Goal: Task Accomplishment & Management: Manage account settings

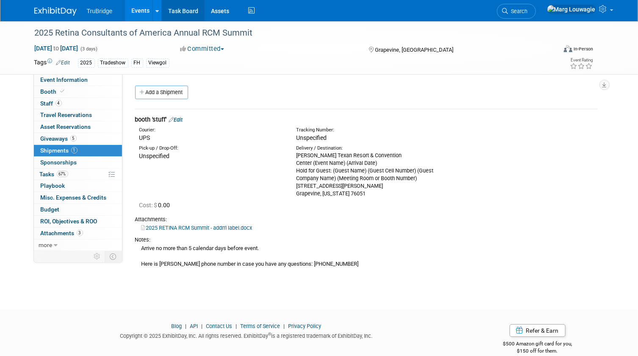
click at [184, 8] on link "Task Board" at bounding box center [183, 10] width 43 height 21
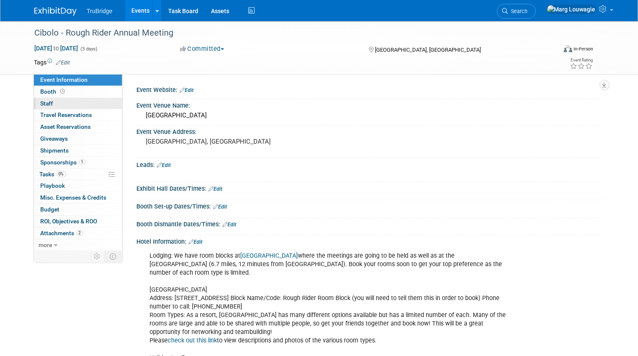
click at [64, 102] on link "0 Staff 0" at bounding box center [78, 103] width 88 height 11
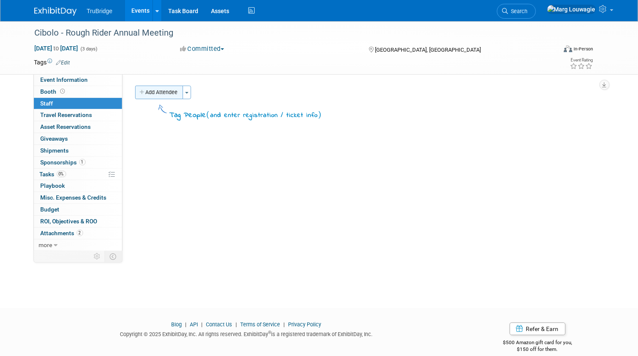
click at [149, 90] on button "Add Attendee" at bounding box center [159, 93] width 48 height 14
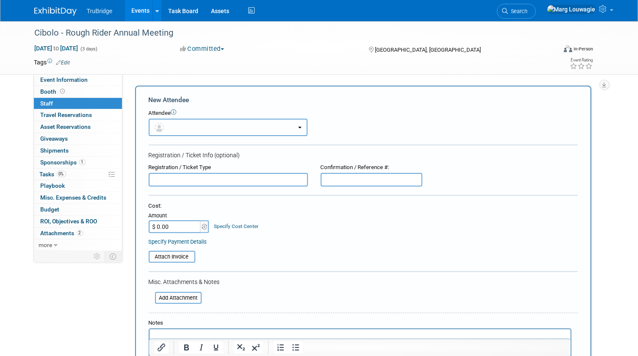
click at [172, 126] on button "button" at bounding box center [228, 127] width 159 height 17
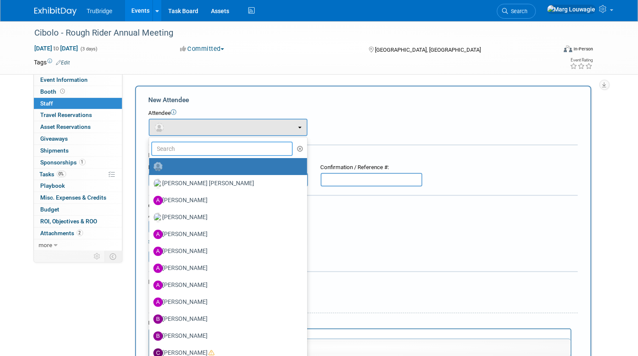
click at [186, 148] on input "text" at bounding box center [222, 148] width 142 height 14
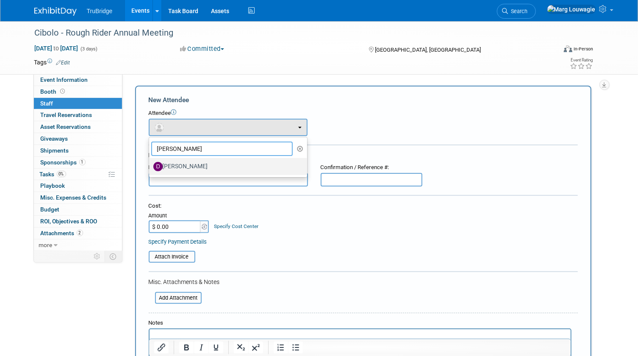
type input "David"
click at [187, 169] on label "[PERSON_NAME]" at bounding box center [225, 167] width 145 height 14
click at [150, 168] on input "[PERSON_NAME]" at bounding box center [148, 166] width 6 height 6
select select "54d3950c-e874-48aa-905d-7c449902aec9"
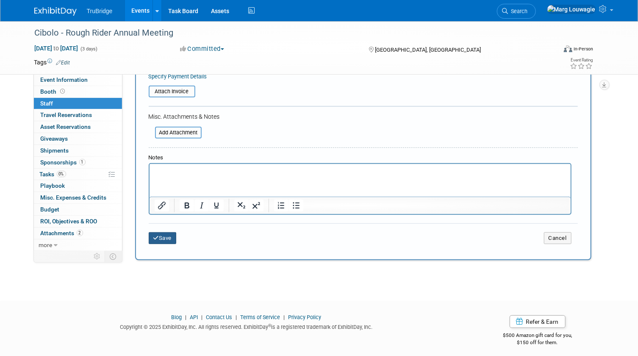
click at [174, 237] on button "Save" at bounding box center [163, 238] width 28 height 12
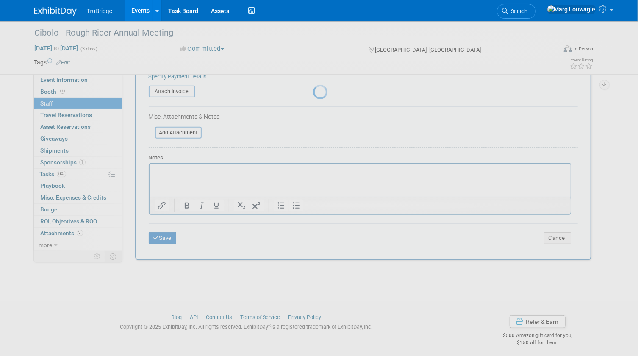
scroll to position [11, 0]
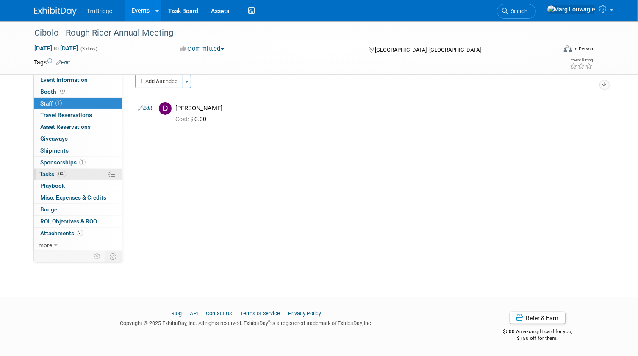
click at [50, 173] on span "Tasks 0%" at bounding box center [53, 174] width 26 height 7
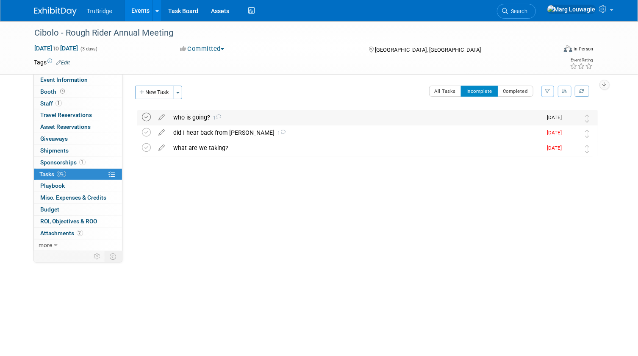
click at [143, 114] on icon at bounding box center [146, 117] width 9 height 9
click at [145, 117] on icon at bounding box center [146, 117] width 9 height 9
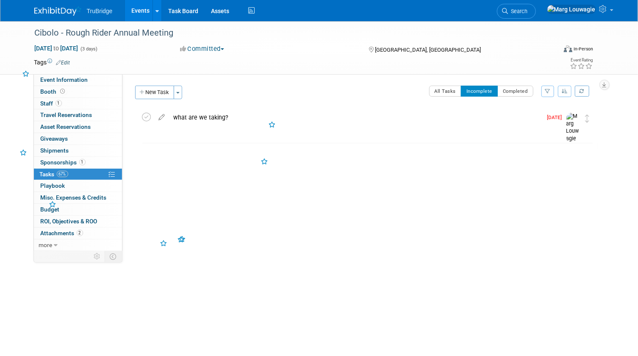
click at [145, 117] on icon at bounding box center [146, 117] width 9 height 9
click at [528, 8] on span "Search" at bounding box center [517, 11] width 19 height 6
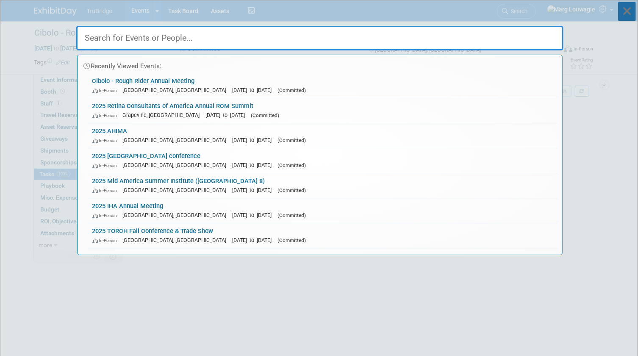
click at [629, 14] on icon at bounding box center [627, 11] width 18 height 19
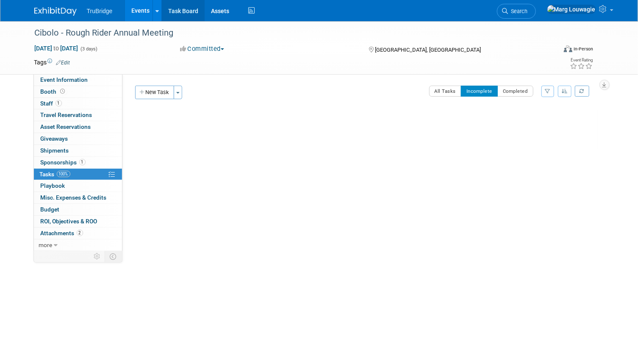
click at [177, 3] on link "Task Board" at bounding box center [183, 10] width 43 height 21
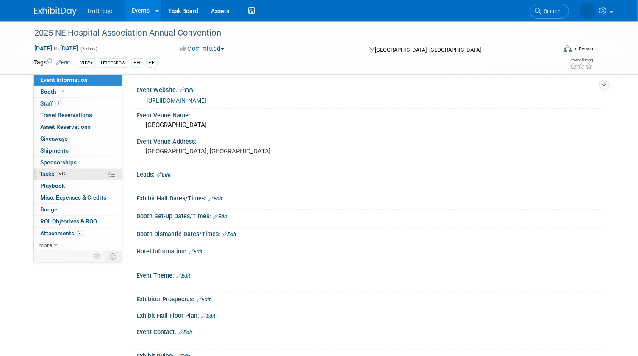
click at [73, 174] on link "50% Tasks 50%" at bounding box center [78, 174] width 88 height 11
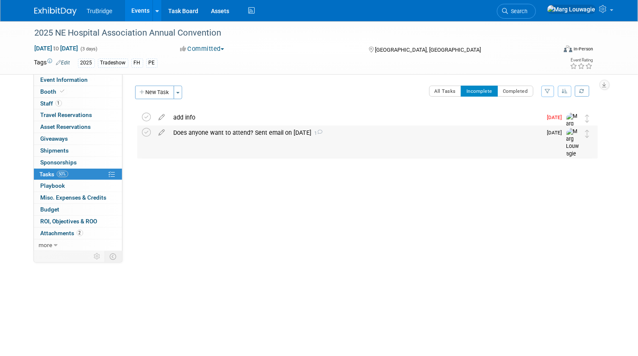
click at [229, 130] on div "Does anyone want to attend? Sent email on [DATE] 1" at bounding box center [355, 132] width 373 height 14
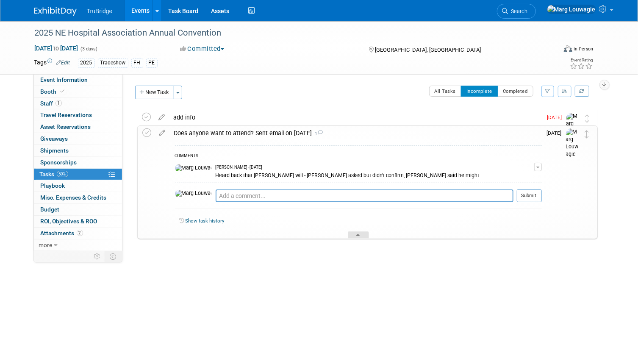
click at [350, 236] on div at bounding box center [358, 234] width 21 height 7
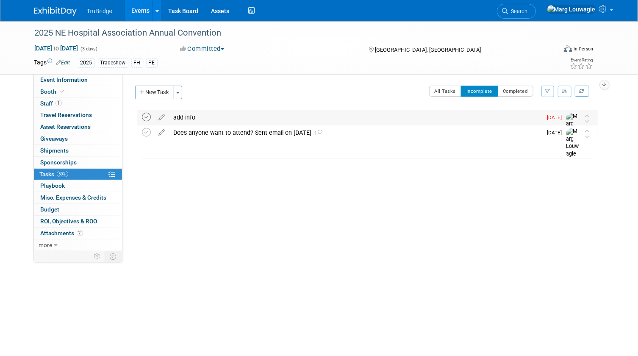
click at [145, 114] on icon at bounding box center [146, 117] width 9 height 9
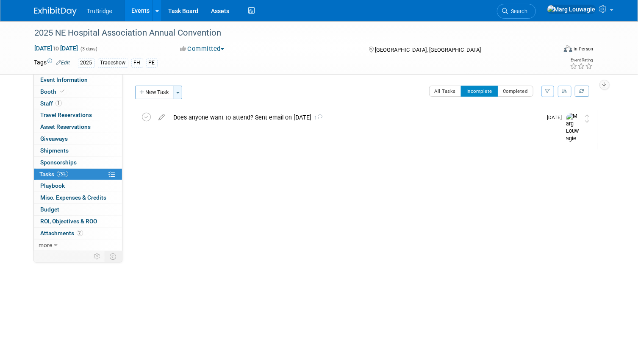
click at [179, 92] on span "button" at bounding box center [177, 93] width 3 height 2
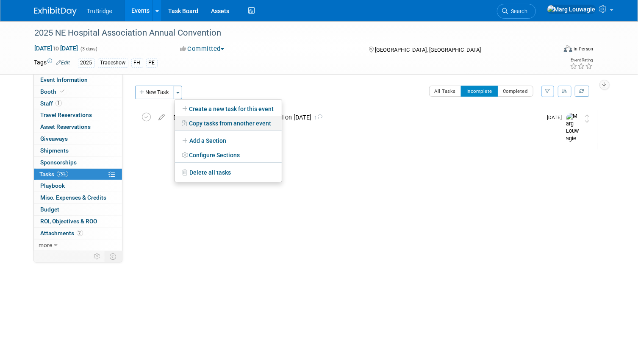
click at [221, 125] on link "Copy tasks from another event" at bounding box center [228, 123] width 107 height 14
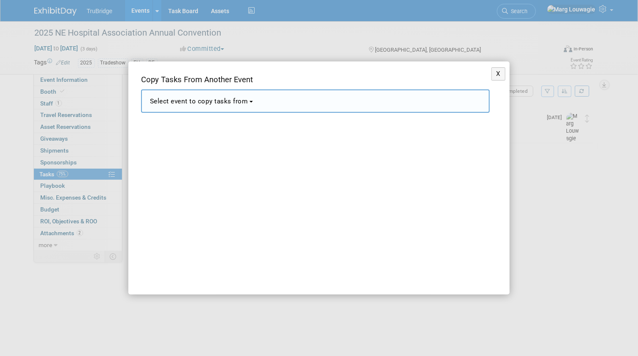
click at [249, 107] on button "Select event to copy tasks from" at bounding box center [315, 100] width 349 height 23
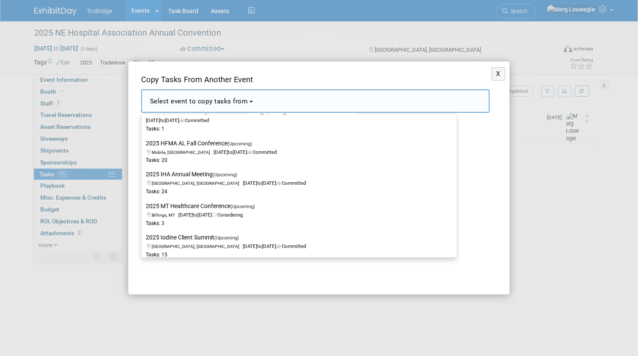
scroll to position [847, 0]
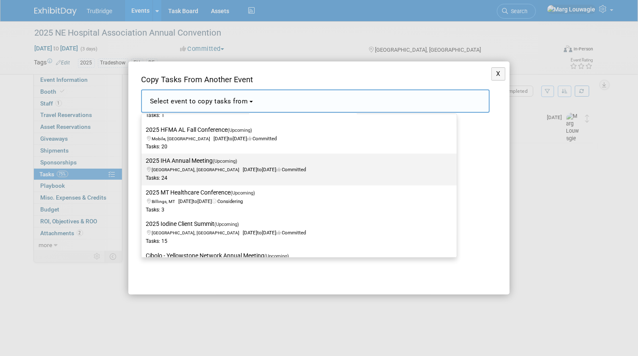
click at [278, 168] on span "Des Moines, IA Oct 7, 2025 to Oct 8, 2025 Committed" at bounding box center [226, 165] width 160 height 14
click at [143, 164] on input "2025 IHA Annual Meeting (Upcoming) Des Moines, IA Oct 7, 2025 to Oct 8, 2025 Co…" at bounding box center [140, 161] width 6 height 6
select select "11129225"
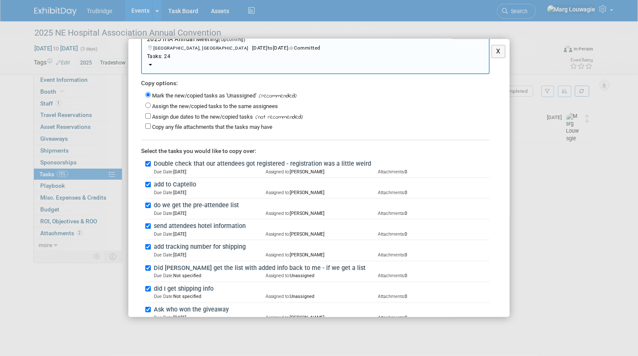
scroll to position [77, 0]
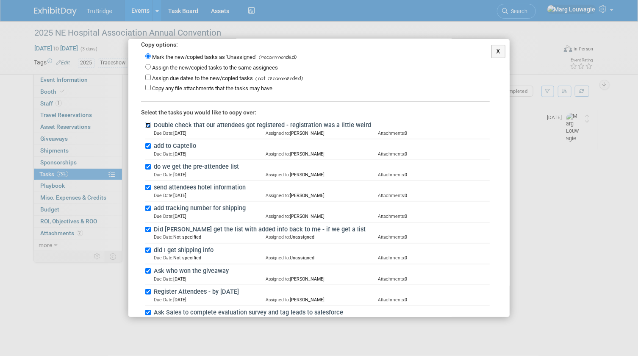
click at [147, 125] on input "Double check that our attendees got registered - registration was a little weird" at bounding box center [148, 125] width 6 height 6
checkbox input "false"
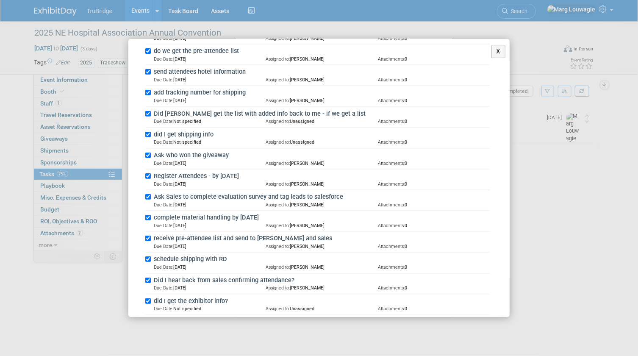
scroll to position [231, 0]
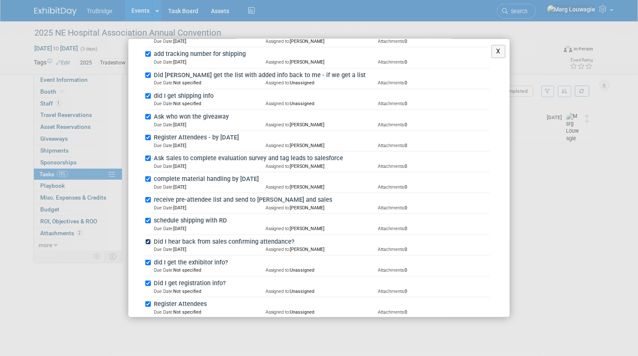
click at [147, 239] on input "Did I hear back from sales confirming attendance?" at bounding box center [148, 242] width 6 height 6
checkbox input "false"
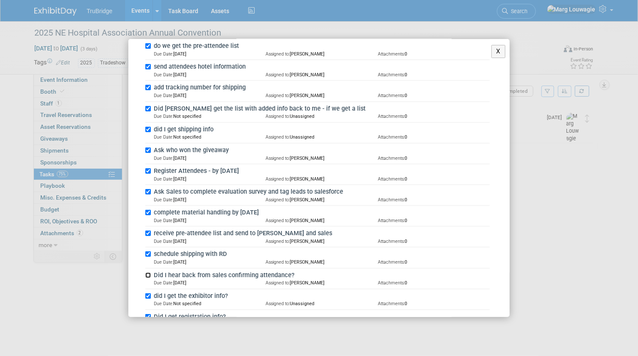
scroll to position [192, 0]
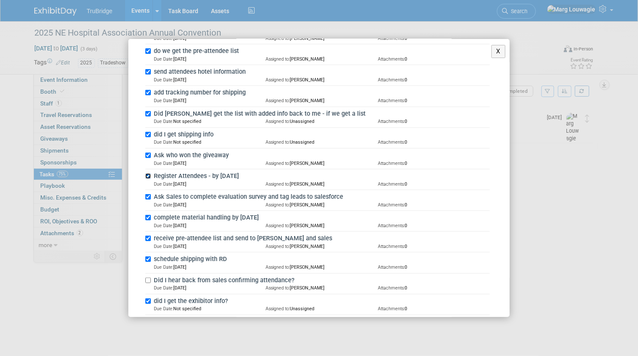
click at [150, 174] on input "Register Attendees - by Sept 23rd" at bounding box center [148, 176] width 6 height 6
checkbox input "false"
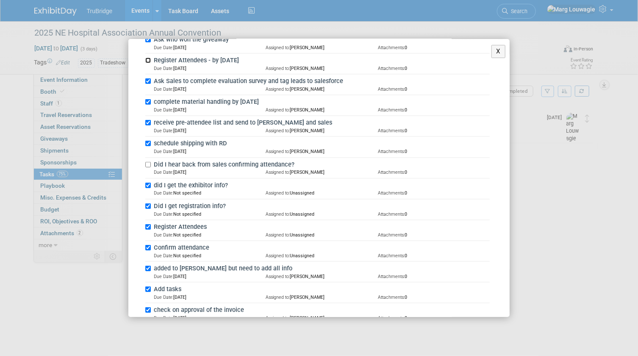
scroll to position [346, 0]
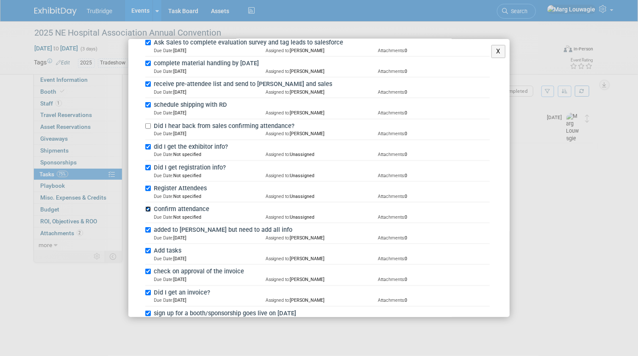
click at [147, 207] on input "Confirm attendance" at bounding box center [148, 209] width 6 height 6
checkbox input "false"
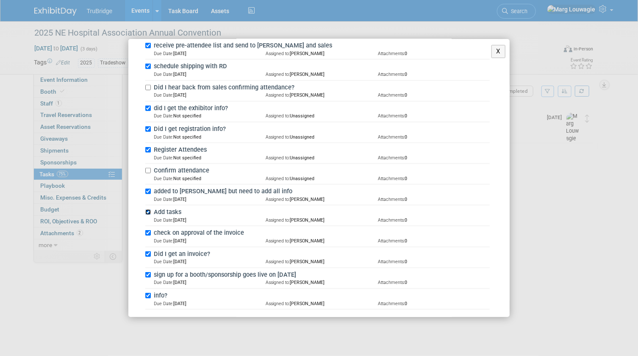
click at [148, 209] on input "Add tasks" at bounding box center [148, 212] width 6 height 6
checkbox input "false"
click at [150, 230] on input "check on approval of the invoice" at bounding box center [148, 233] width 6 height 6
checkbox input "false"
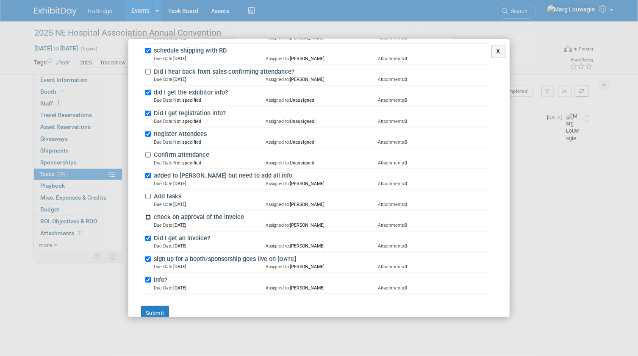
scroll to position [414, 0]
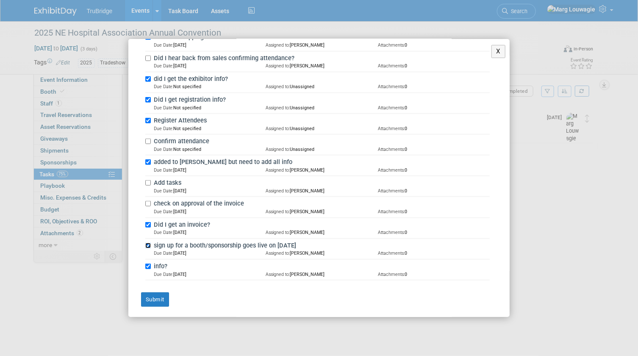
click at [148, 244] on input "sign up for a booth/sponsorship goes live on Jan 7th" at bounding box center [148, 246] width 6 height 6
checkbox input "false"
click at [149, 263] on input "info?" at bounding box center [148, 266] width 6 height 6
checkbox input "false"
click at [160, 296] on button "Submit" at bounding box center [155, 299] width 28 height 14
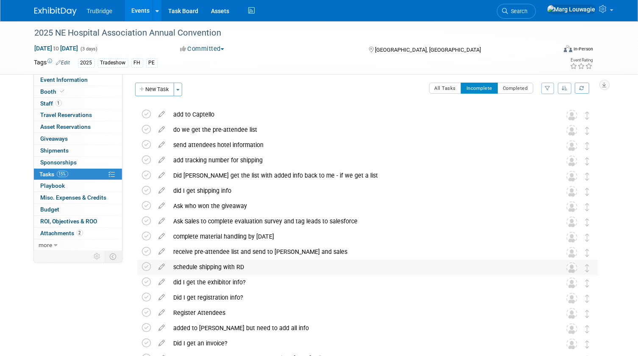
scroll to position [0, 0]
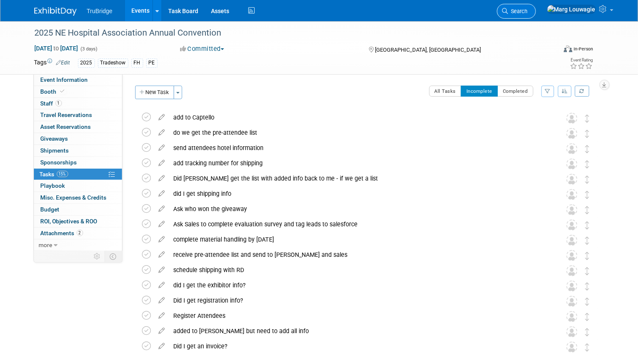
click at [528, 9] on span "Search" at bounding box center [517, 11] width 19 height 6
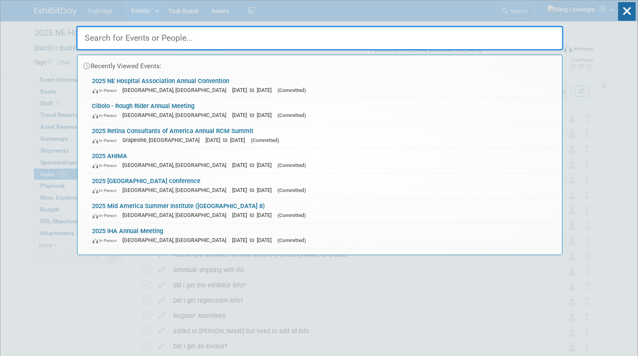
click at [546, 37] on input "text" at bounding box center [319, 38] width 487 height 25
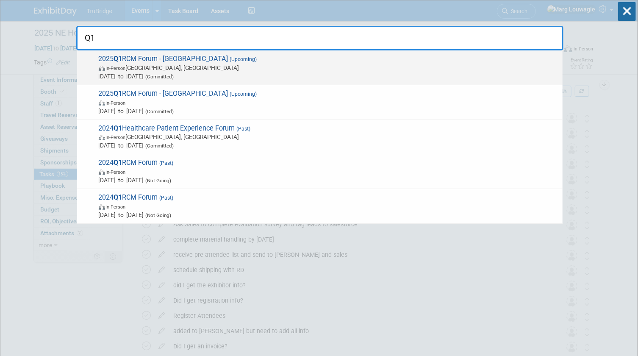
type input "Q1"
click at [316, 63] on span "2025 Q1 RCM Forum - Boston (Upcoming) In-Person Boston, MA Sep 18, 2025 to Sep …" at bounding box center [327, 68] width 462 height 26
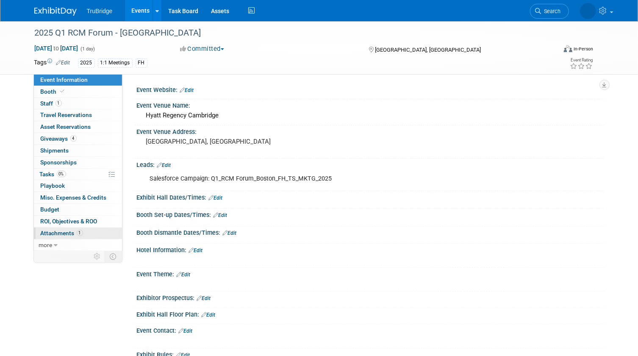
click at [67, 233] on span "Attachments 1" at bounding box center [62, 233] width 42 height 7
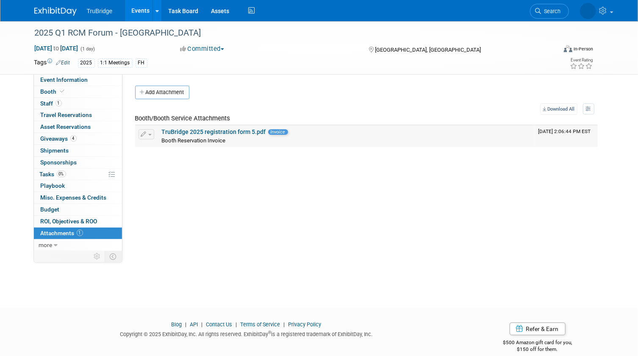
click at [211, 130] on link "TruBridge 2025 registration form 5.pdf" at bounding box center [214, 131] width 104 height 7
click at [528, 11] on span "Search" at bounding box center [517, 11] width 19 height 6
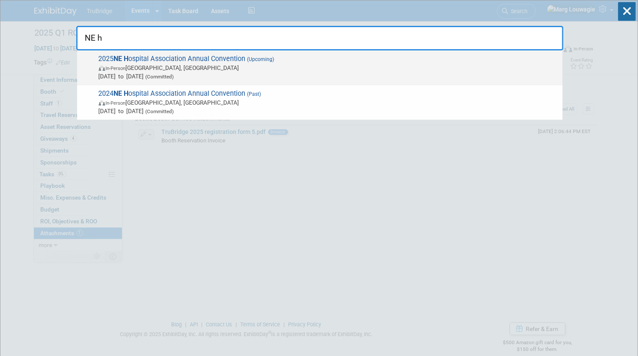
type input "NE h"
click at [156, 70] on span "In-Person La Vista, NE" at bounding box center [329, 68] width 460 height 8
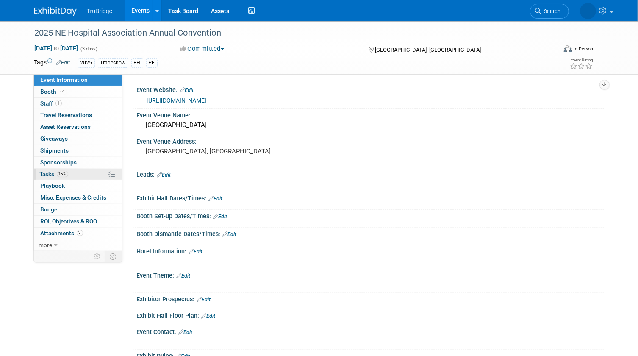
click at [44, 174] on span "Tasks 15%" at bounding box center [54, 174] width 28 height 7
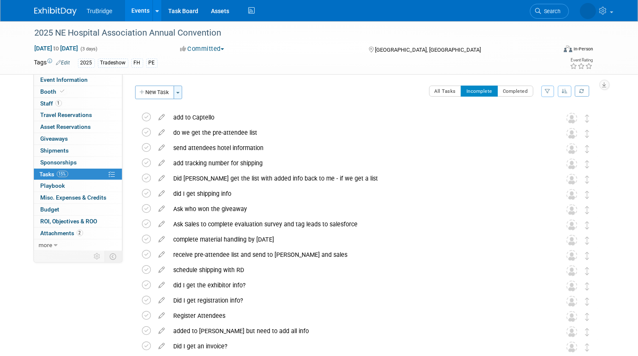
click at [181, 94] on button "Toggle Dropdown" at bounding box center [178, 93] width 8 height 14
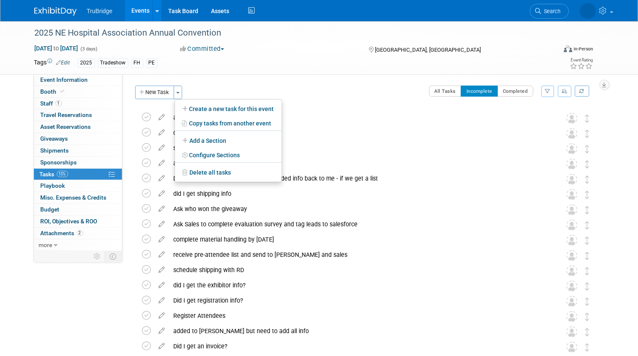
click at [329, 89] on div "All Tasks Incomplete Completed Filter by Assignee -- Select Assignee -- All una…" at bounding box center [392, 95] width 411 height 18
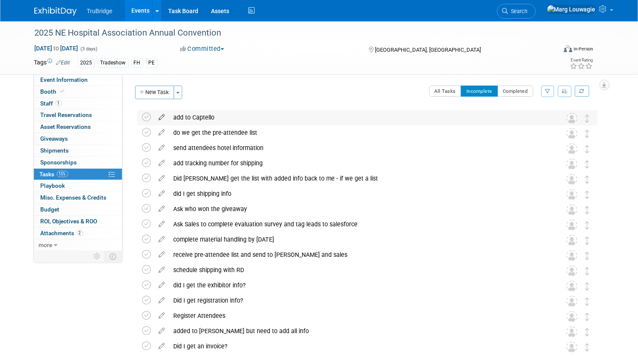
click at [160, 116] on icon at bounding box center [162, 115] width 15 height 11
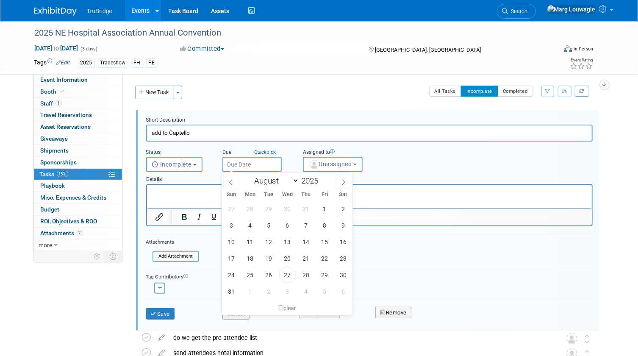
click at [240, 165] on input "text" at bounding box center [251, 164] width 59 height 15
click at [347, 182] on span at bounding box center [343, 181] width 15 height 14
select select "9"
click at [283, 205] on span "1" at bounding box center [287, 208] width 17 height 17
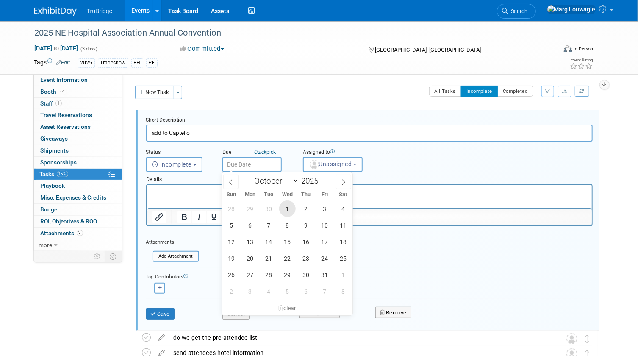
type input "Oct 1, 2025"
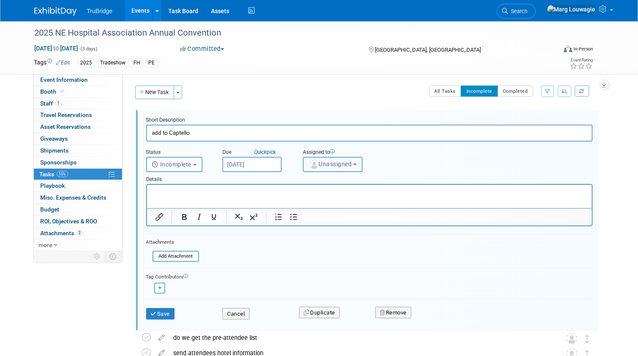
click at [322, 166] on span "Unassigned" at bounding box center [330, 164] width 43 height 7
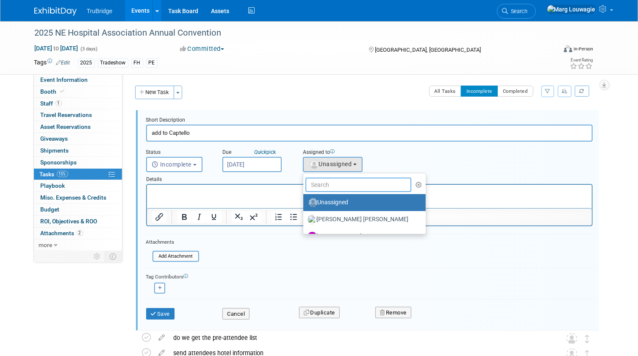
click at [324, 186] on input "text" at bounding box center [358, 184] width 106 height 14
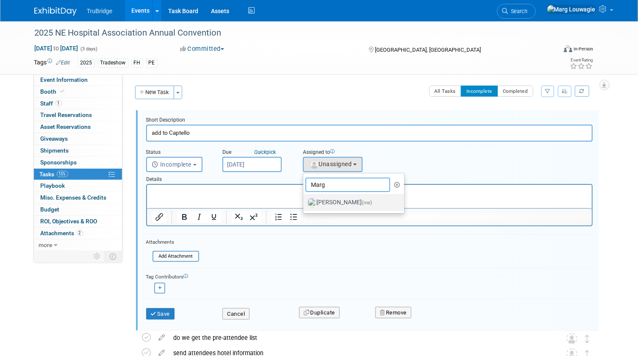
type input "Marg"
click at [336, 196] on label "Marg Louwagie (me)" at bounding box center [351, 203] width 89 height 14
click at [305, 199] on input "Marg Louwagie (me)" at bounding box center [302, 202] width 6 height 6
select select "0abee163-1570-438d-a0ea-e9129f2ffbd7"
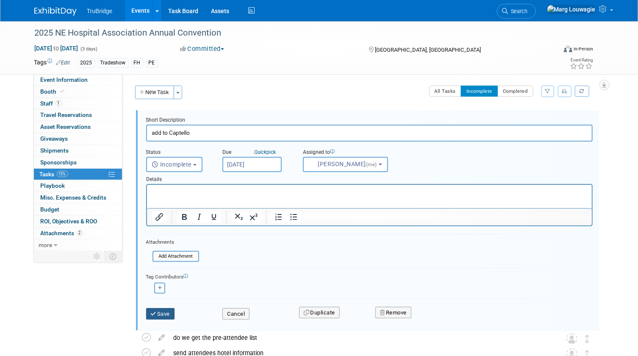
click at [163, 309] on button "Save" at bounding box center [160, 314] width 29 height 12
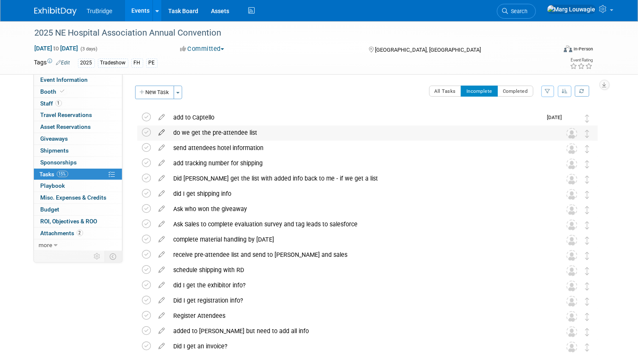
click at [160, 134] on icon at bounding box center [162, 130] width 15 height 11
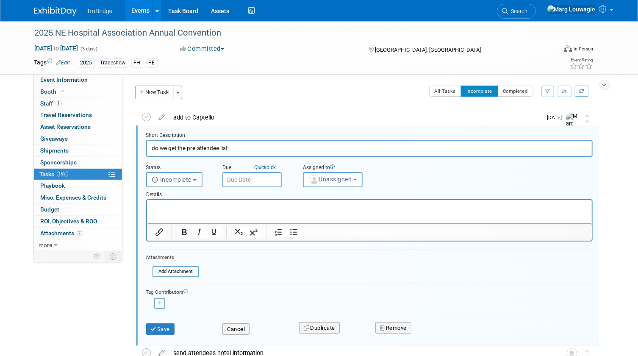
scroll to position [1, 0]
click at [248, 182] on body "TruBridge Events Add Event Bulk Upload Events Shareable Event Boards Recently V…" at bounding box center [319, 177] width 638 height 356
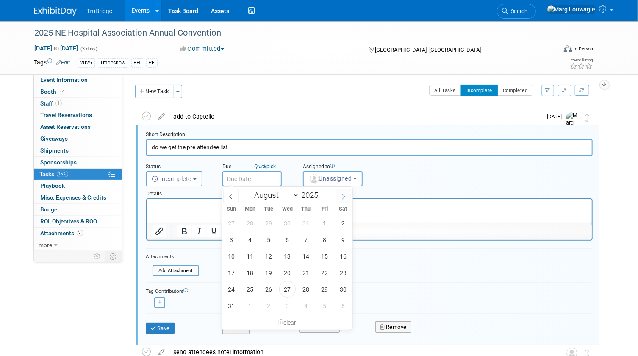
click at [338, 194] on span at bounding box center [343, 196] width 15 height 14
select select "9"
click at [286, 223] on span "1" at bounding box center [287, 223] width 17 height 17
type input "Oct 1, 2025"
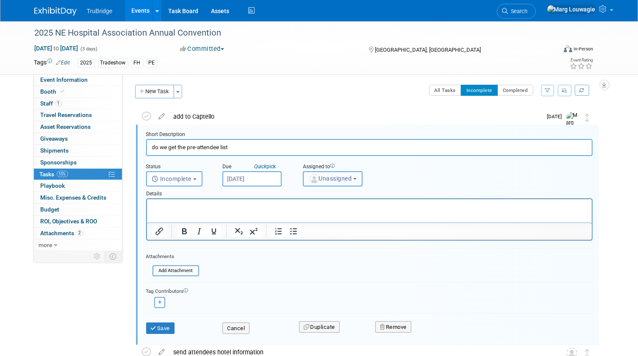
click at [324, 178] on span "Unassigned" at bounding box center [330, 178] width 43 height 7
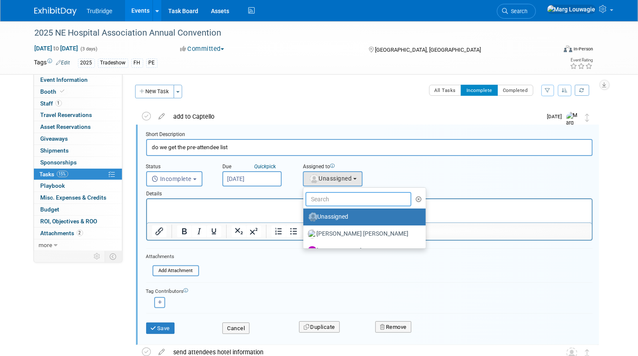
click at [328, 198] on input "text" at bounding box center [358, 199] width 106 height 14
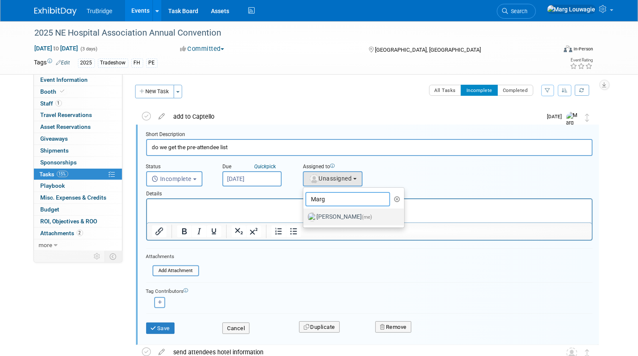
type input "Marg"
click at [334, 217] on label "Marg Louwagie (me)" at bounding box center [351, 217] width 89 height 14
click at [305, 217] on input "Marg Louwagie (me)" at bounding box center [302, 216] width 6 height 6
select select "0abee163-1570-438d-a0ea-e9129f2ffbd7"
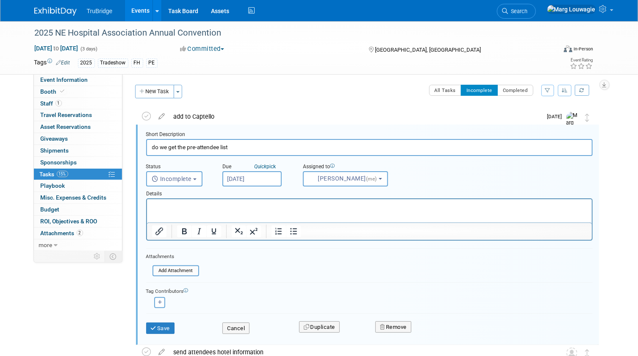
click at [275, 182] on input "Oct 1, 2025" at bounding box center [251, 178] width 59 height 15
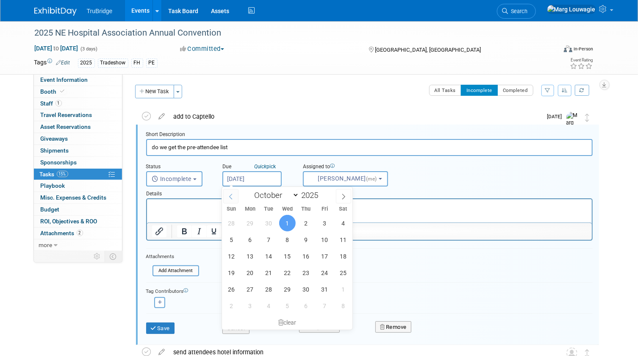
click at [233, 197] on icon at bounding box center [231, 197] width 6 height 6
select select "8"
click at [284, 272] on span "24" at bounding box center [287, 272] width 17 height 17
type input "Sep 24, 2025"
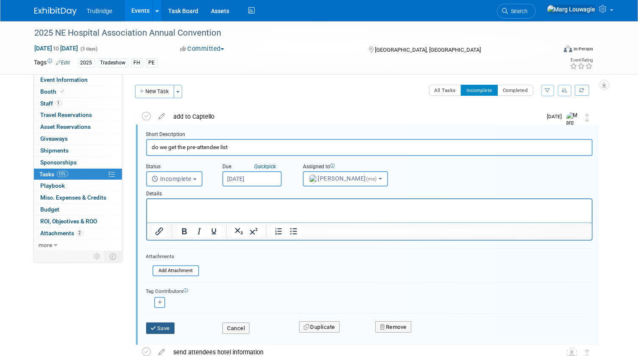
click at [162, 324] on button "Save" at bounding box center [160, 328] width 29 height 12
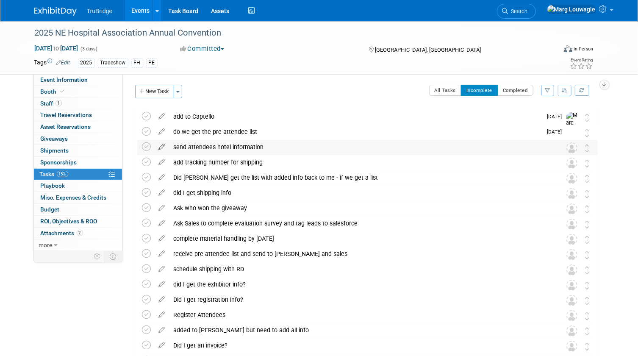
click at [163, 145] on icon at bounding box center [162, 145] width 15 height 11
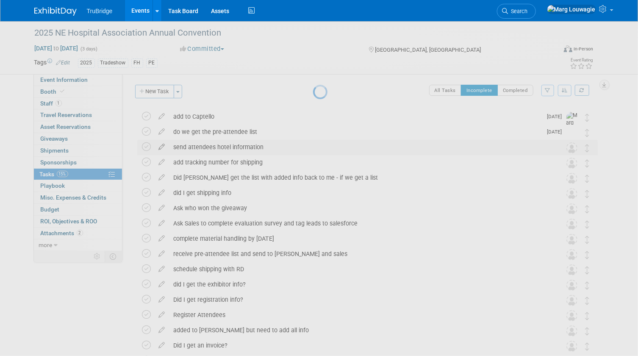
click at [313, 145] on div at bounding box center [319, 178] width 12 height 356
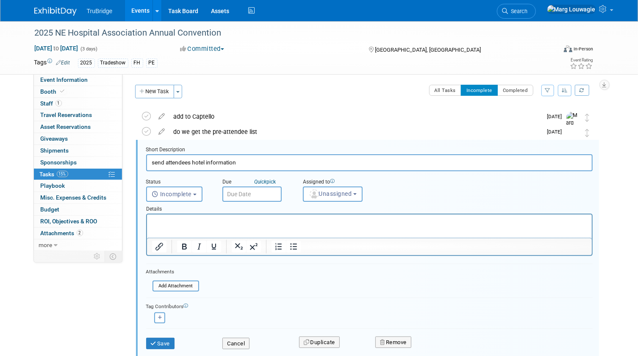
scroll to position [17, 0]
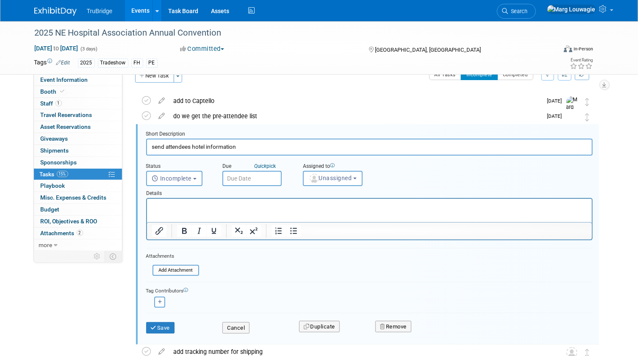
click at [265, 179] on input "text" at bounding box center [251, 178] width 59 height 15
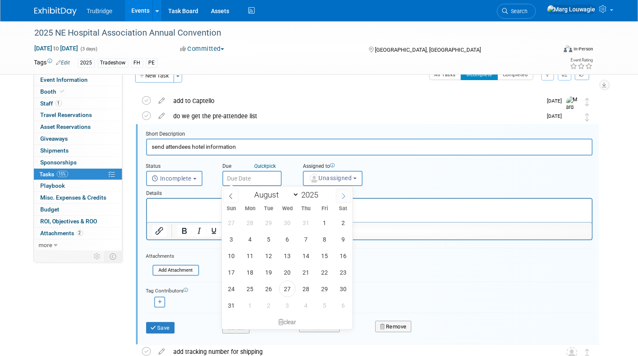
click at [345, 195] on icon at bounding box center [344, 196] width 6 height 6
select select "8"
click at [252, 243] on span "8" at bounding box center [250, 239] width 17 height 17
type input "[DATE]"
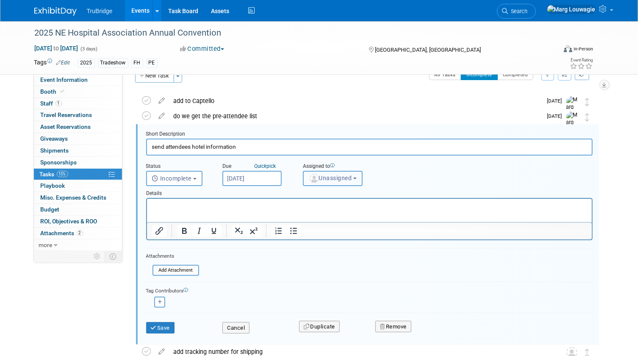
click at [328, 182] on button "Unassigned" at bounding box center [333, 178] width 60 height 15
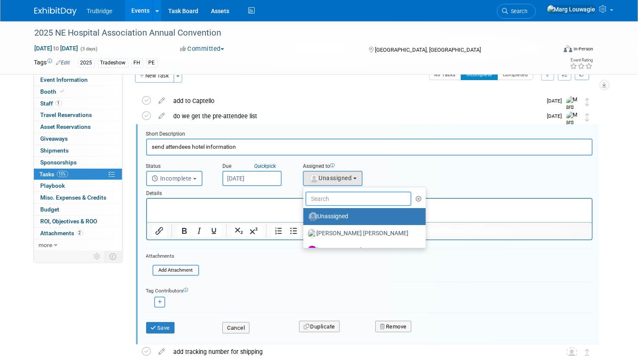
click at [327, 199] on input "text" at bounding box center [358, 198] width 106 height 14
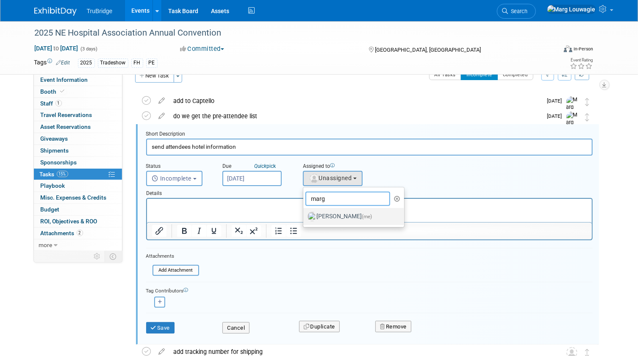
type input "marg"
drag, startPoint x: 333, startPoint y: 212, endPoint x: 181, endPoint y: 21, distance: 243.9
click at [333, 212] on label "Marg Louwagie (me)" at bounding box center [351, 217] width 89 height 14
click at [305, 213] on input "Marg Louwagie (me)" at bounding box center [302, 216] width 6 height 6
select select "0abee163-1570-438d-a0ea-e9129f2ffbd7"
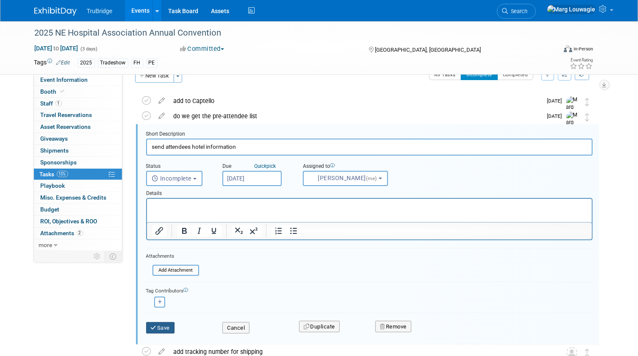
click at [154, 332] on button "Save" at bounding box center [160, 328] width 29 height 12
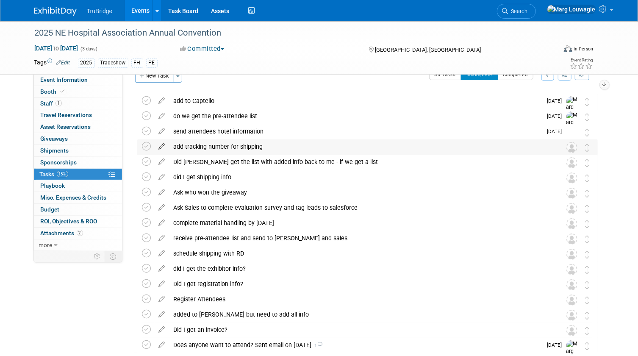
click at [161, 144] on icon at bounding box center [162, 144] width 15 height 11
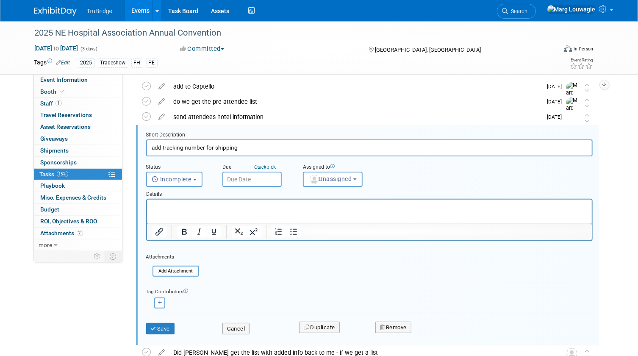
scroll to position [31, 0]
click at [317, 178] on img "button" at bounding box center [314, 178] width 9 height 9
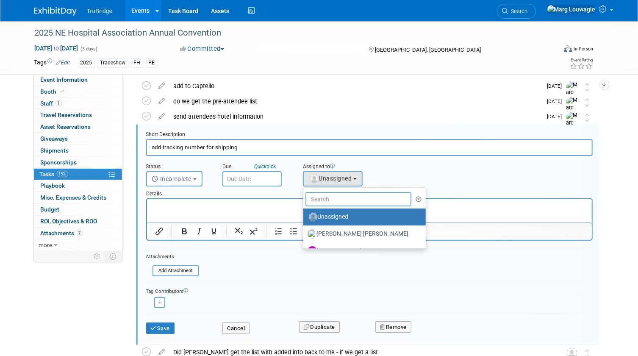
click at [321, 196] on input "text" at bounding box center [358, 199] width 106 height 14
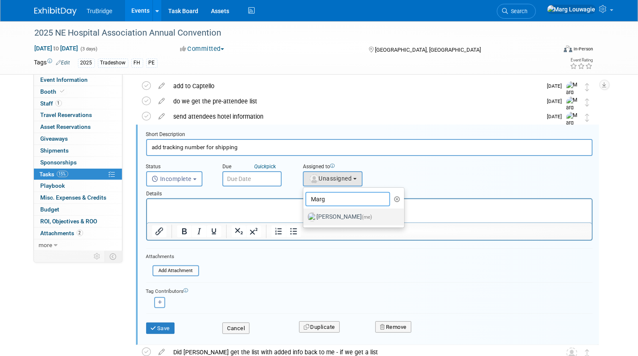
type input "Marg"
drag, startPoint x: 327, startPoint y: 215, endPoint x: 179, endPoint y: 16, distance: 247.9
click at [327, 215] on label "Marg Louwagie (me)" at bounding box center [351, 217] width 89 height 14
click at [305, 215] on input "Marg Louwagie (me)" at bounding box center [302, 216] width 6 height 6
select select "0abee163-1570-438d-a0ea-e9129f2ffbd7"
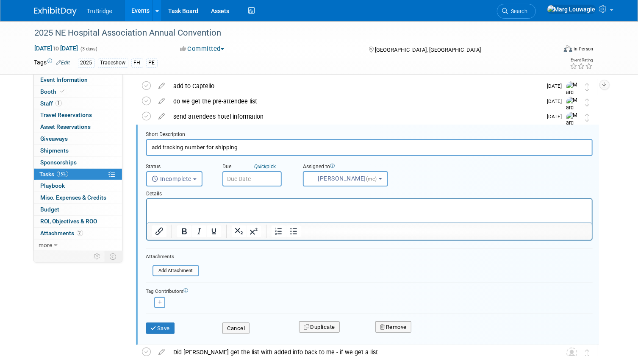
click at [266, 178] on input "text" at bounding box center [251, 178] width 59 height 15
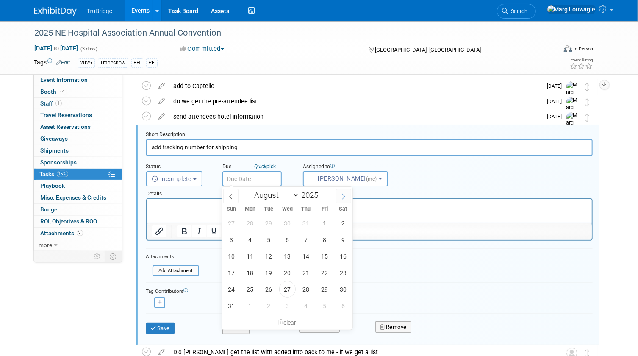
click at [339, 195] on span at bounding box center [343, 196] width 15 height 14
click at [234, 195] on span at bounding box center [230, 196] width 15 height 14
select select "9"
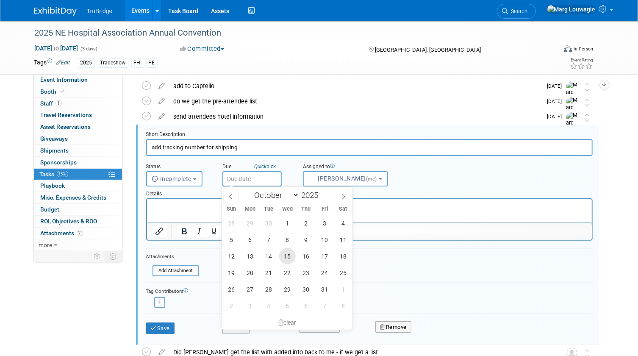
click at [288, 255] on span "15" at bounding box center [287, 256] width 17 height 17
type input "Oct 15, 2025"
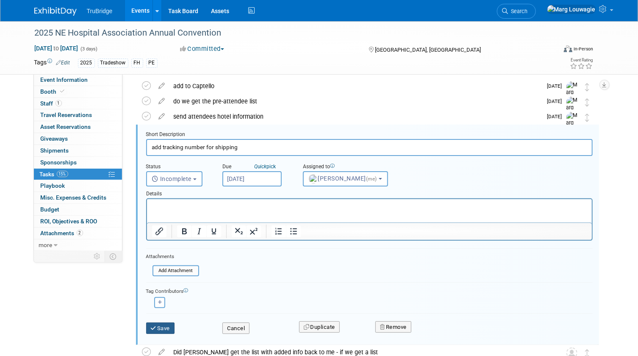
click at [157, 324] on button "Save" at bounding box center [160, 328] width 29 height 12
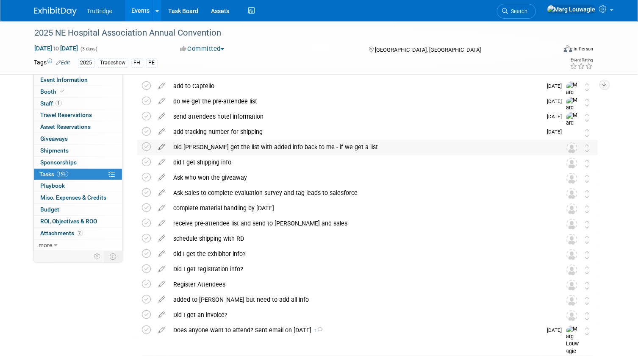
click at [161, 147] on icon at bounding box center [162, 145] width 15 height 11
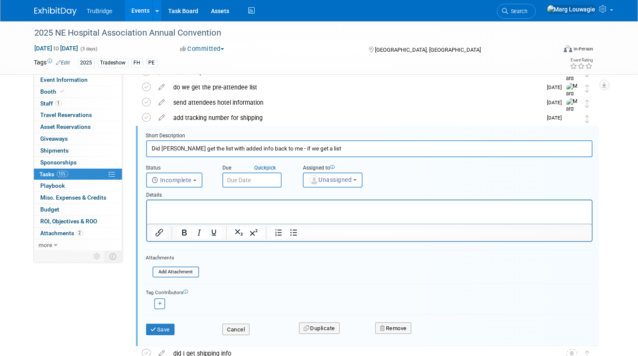
scroll to position [47, 0]
click at [264, 178] on input "text" at bounding box center [251, 178] width 59 height 15
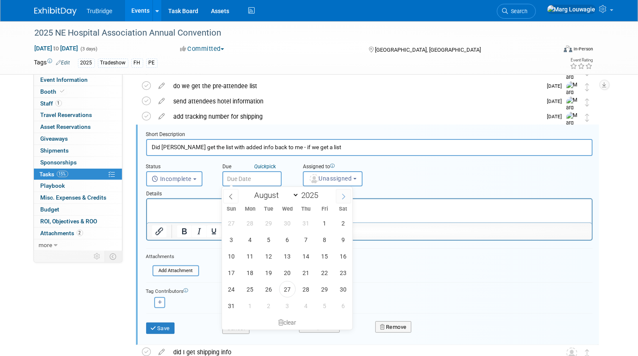
click at [342, 194] on icon at bounding box center [344, 197] width 6 height 6
click at [231, 195] on icon at bounding box center [231, 197] width 6 height 6
select select "9"
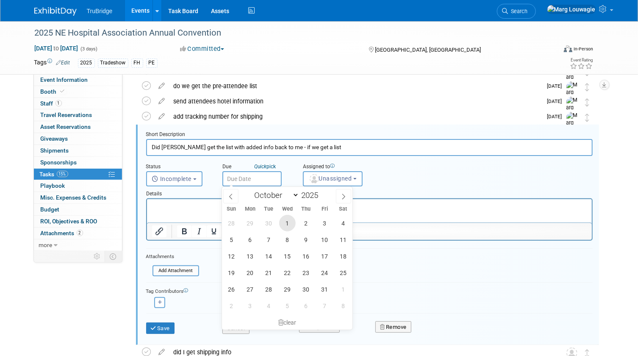
click at [291, 221] on span "1" at bounding box center [287, 223] width 17 height 17
type input "Oct 1, 2025"
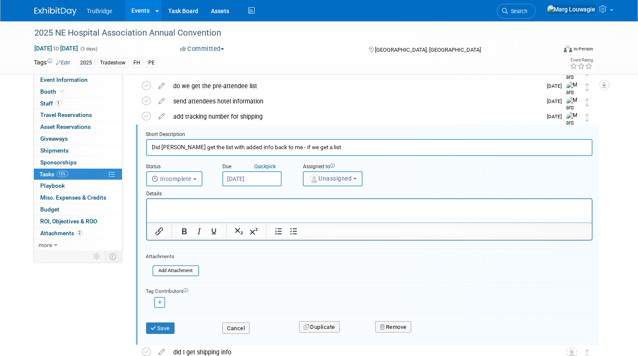
click at [331, 178] on span "Unassigned" at bounding box center [330, 178] width 43 height 7
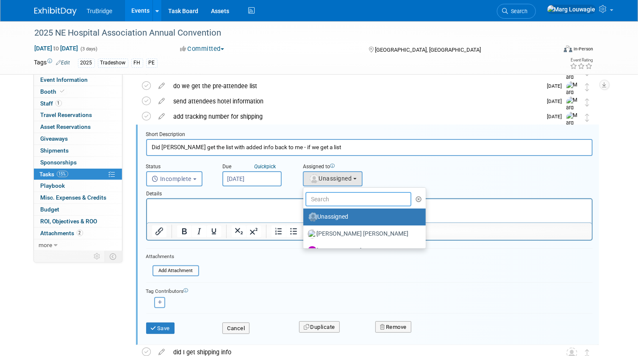
click at [332, 196] on input "text" at bounding box center [358, 199] width 106 height 14
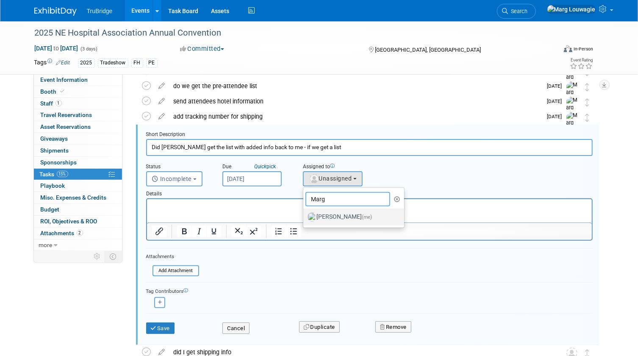
type input "Marg"
click at [333, 215] on label "Marg Louwagie (me)" at bounding box center [351, 217] width 89 height 14
click at [305, 215] on input "Marg Louwagie (me)" at bounding box center [302, 216] width 6 height 6
select select "0abee163-1570-438d-a0ea-e9129f2ffbd7"
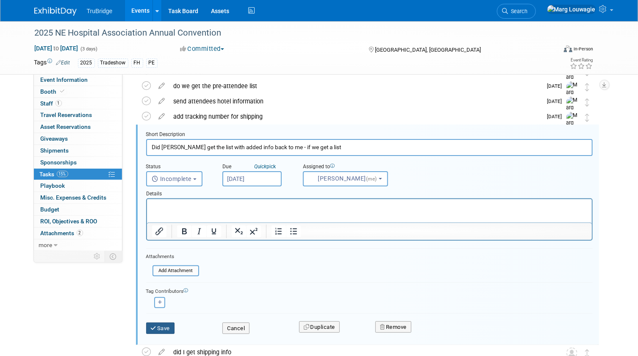
click at [167, 326] on button "Save" at bounding box center [160, 328] width 29 height 12
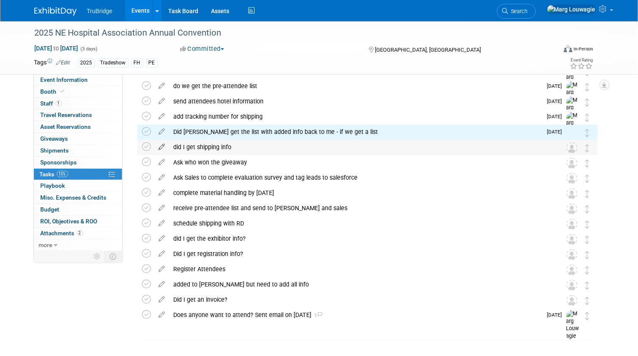
click at [161, 147] on icon at bounding box center [162, 145] width 15 height 11
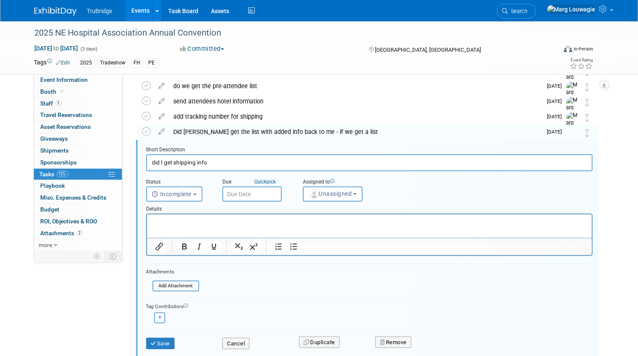
scroll to position [62, 0]
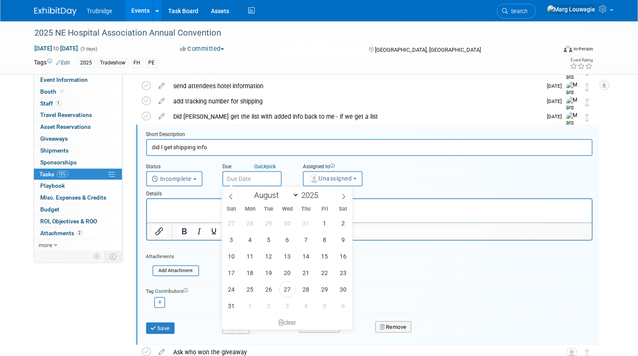
click at [264, 180] on input "text" at bounding box center [251, 178] width 59 height 15
click at [338, 197] on span at bounding box center [343, 196] width 15 height 14
select select "8"
click at [251, 256] on span "15" at bounding box center [250, 256] width 17 height 17
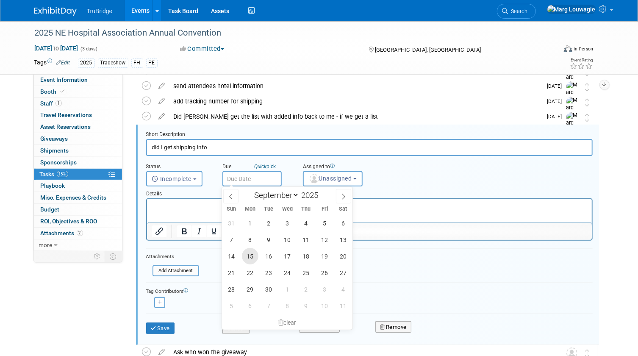
type input "Sep 15, 2025"
click at [251, 256] on form "Short Description did I get shipping info Status <i class="far fa-clock" style=…" at bounding box center [369, 236] width 459 height 211
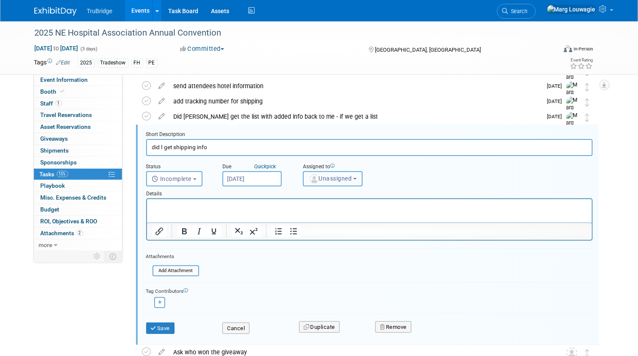
click at [335, 175] on span "Unassigned" at bounding box center [330, 178] width 43 height 7
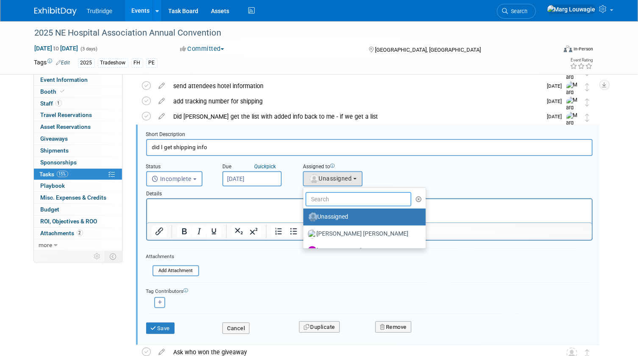
click at [333, 199] on input "text" at bounding box center [358, 199] width 106 height 14
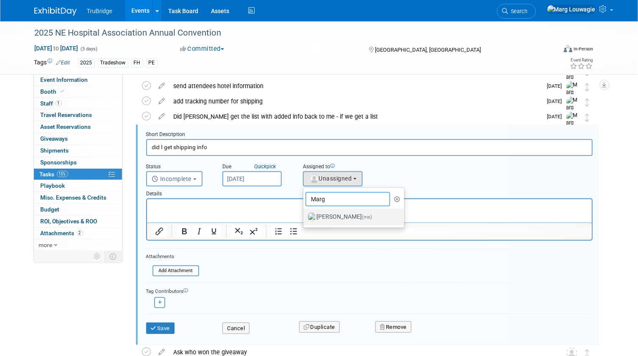
type input "Marg"
click at [343, 215] on label "Marg Louwagie (me)" at bounding box center [351, 217] width 89 height 14
click at [305, 215] on input "Marg Louwagie (me)" at bounding box center [302, 216] width 6 height 6
select select "0abee163-1570-438d-a0ea-e9129f2ffbd7"
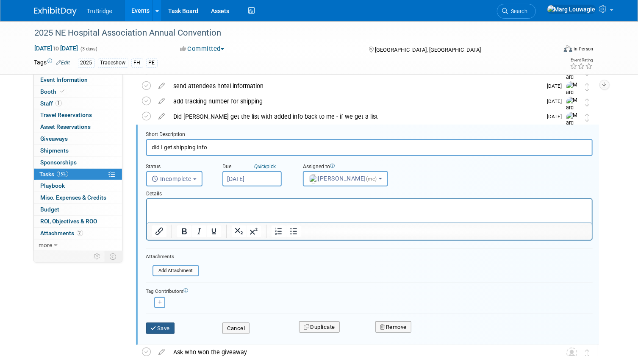
click at [162, 327] on button "Save" at bounding box center [160, 328] width 29 height 12
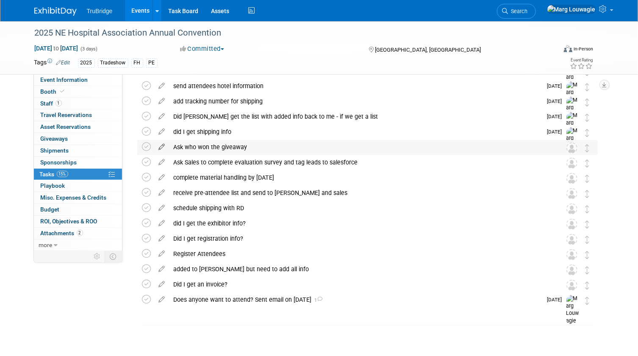
click at [161, 147] on icon at bounding box center [162, 145] width 15 height 11
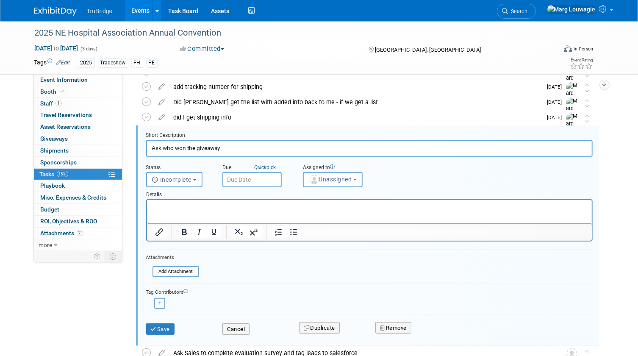
scroll to position [77, 0]
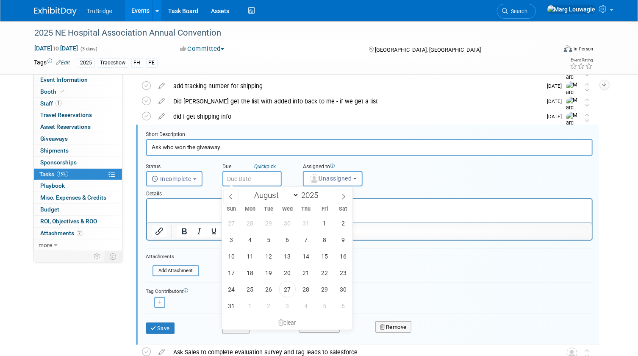
click at [243, 177] on input "text" at bounding box center [251, 178] width 59 height 15
click at [339, 193] on span at bounding box center [343, 196] width 15 height 14
select select "9"
click at [255, 286] on span "27" at bounding box center [250, 289] width 17 height 17
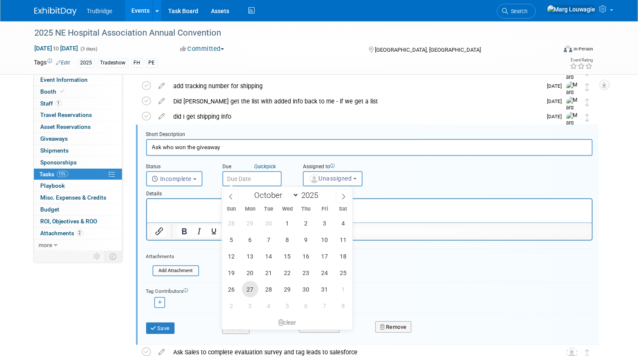
type input "Oct 27, 2025"
click at [255, 286] on div "Tag Contributors" at bounding box center [369, 290] width 446 height 9
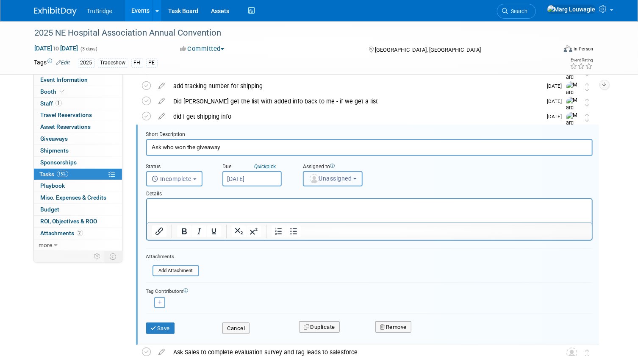
click at [328, 175] on span "Unassigned" at bounding box center [330, 178] width 43 height 7
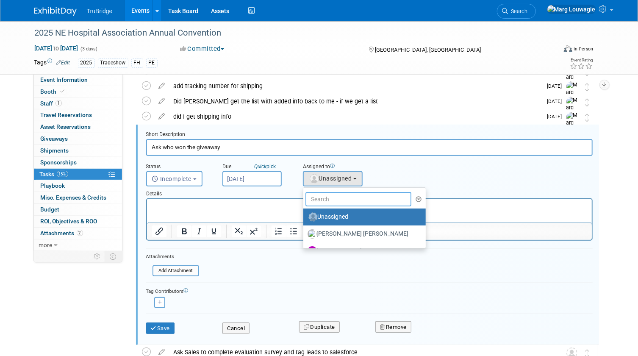
click at [329, 197] on input "text" at bounding box center [358, 199] width 106 height 14
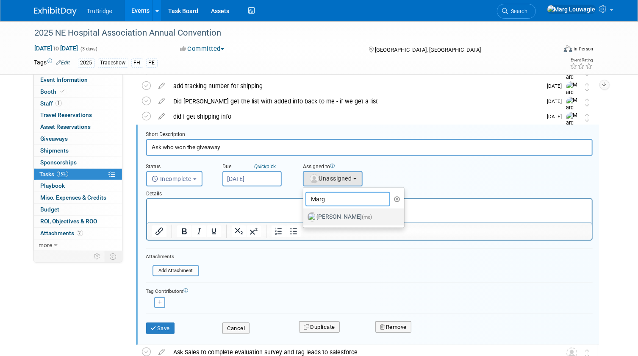
type input "Marg"
drag, startPoint x: 332, startPoint y: 212, endPoint x: 179, endPoint y: 22, distance: 244.3
click at [332, 212] on label "Marg Louwagie (me)" at bounding box center [351, 217] width 89 height 14
click at [305, 213] on input "Marg Louwagie (me)" at bounding box center [302, 216] width 6 height 6
select select "0abee163-1570-438d-a0ea-e9129f2ffbd7"
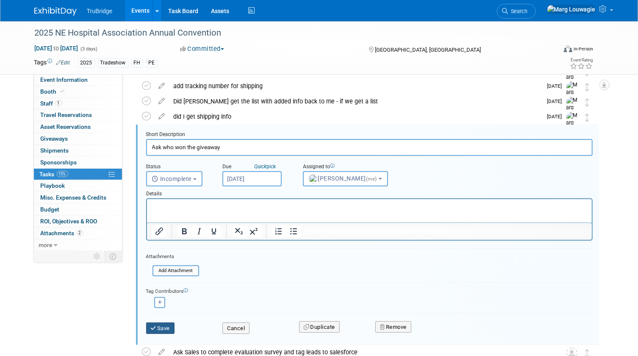
click at [165, 324] on button "Save" at bounding box center [160, 328] width 29 height 12
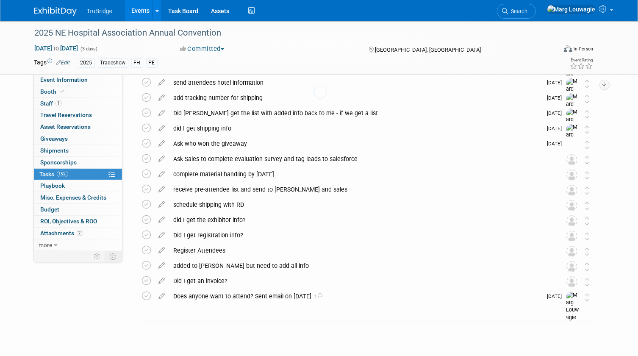
scroll to position [65, 0]
click at [162, 157] on icon at bounding box center [162, 157] width 15 height 11
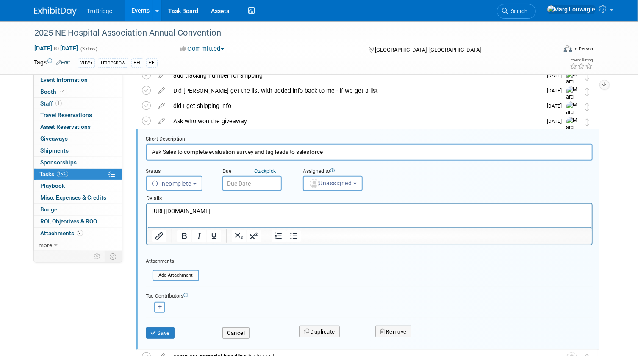
scroll to position [93, 0]
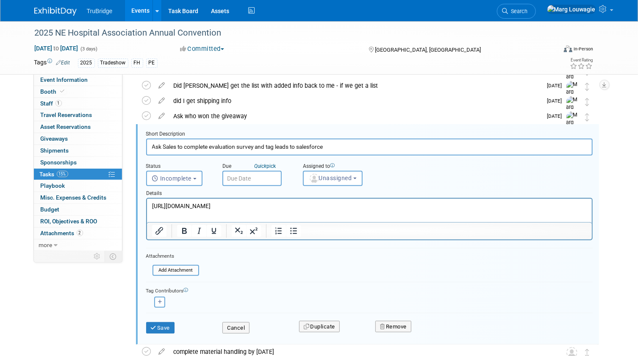
click at [254, 176] on input "text" at bounding box center [251, 178] width 59 height 15
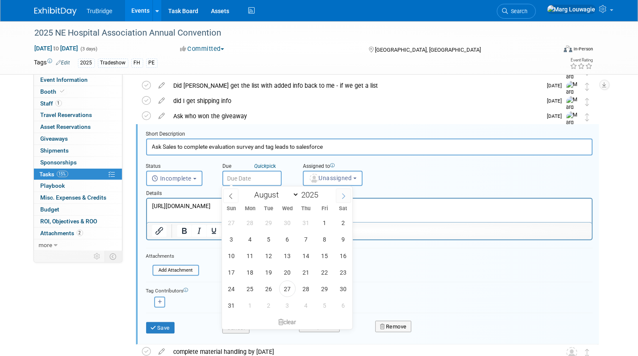
click at [347, 194] on span at bounding box center [343, 195] width 15 height 14
select select "9"
click at [250, 290] on span "27" at bounding box center [250, 288] width 17 height 17
type input "Oct 27, 2025"
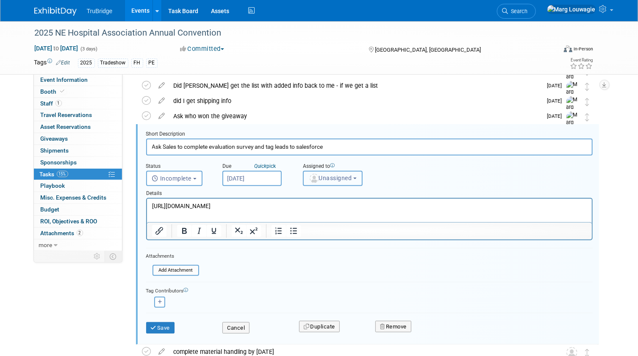
click at [333, 180] on span "Unassigned" at bounding box center [330, 177] width 43 height 7
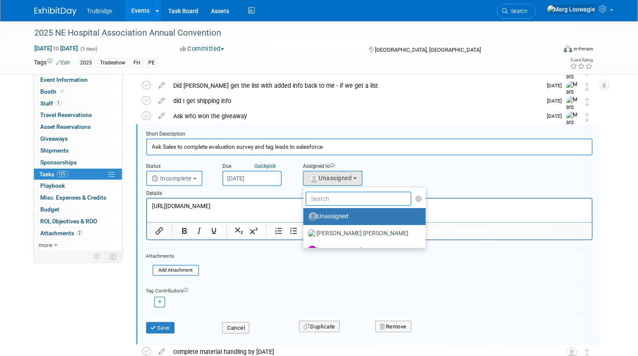
click at [328, 199] on input "text" at bounding box center [358, 198] width 106 height 14
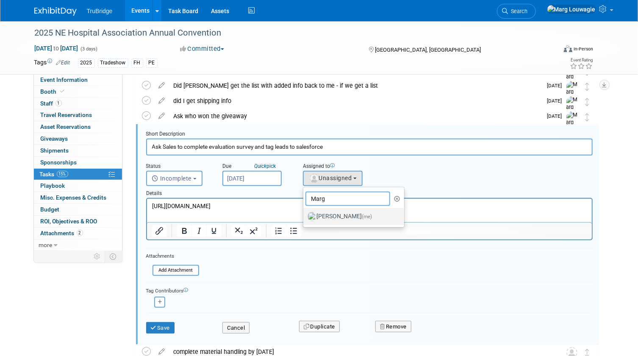
type input "Marg"
click at [355, 211] on label "Marg Louwagie (me)" at bounding box center [351, 217] width 89 height 14
click at [305, 213] on input "Marg Louwagie (me)" at bounding box center [302, 216] width 6 height 6
select select "0abee163-1570-438d-a0ea-e9129f2ffbd7"
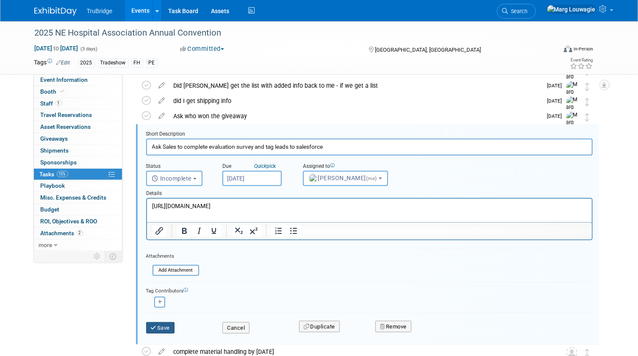
click at [161, 326] on button "Save" at bounding box center [160, 328] width 29 height 12
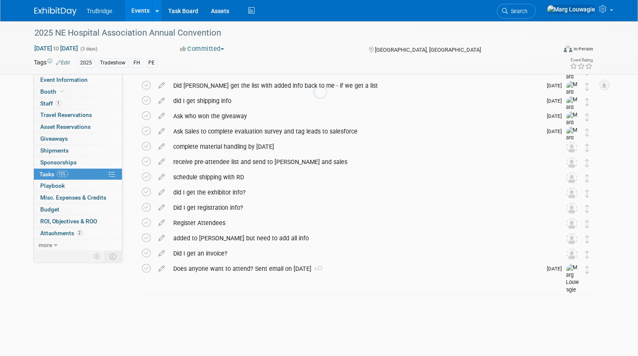
scroll to position [65, 0]
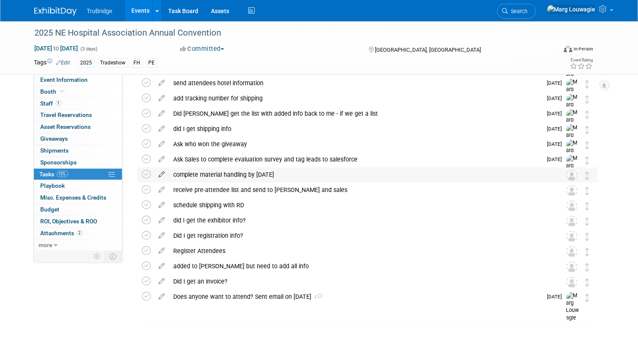
click at [161, 172] on icon at bounding box center [162, 172] width 15 height 11
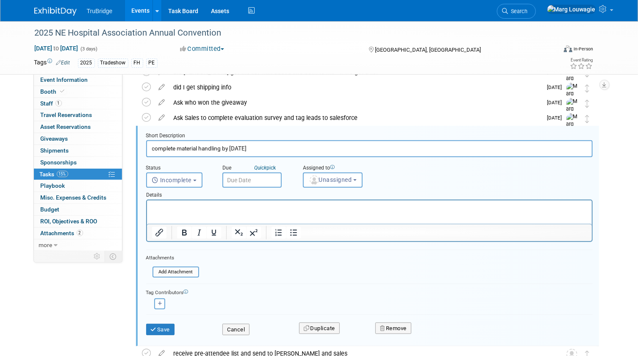
scroll to position [108, 0]
drag, startPoint x: 274, startPoint y: 147, endPoint x: 142, endPoint y: 145, distance: 132.2
click at [142, 145] on form "Short Description complete material handling by September 8th Status <i class="…" at bounding box center [369, 236] width 459 height 211
type input "complete material handling if needed"
click at [263, 178] on input "text" at bounding box center [251, 178] width 59 height 15
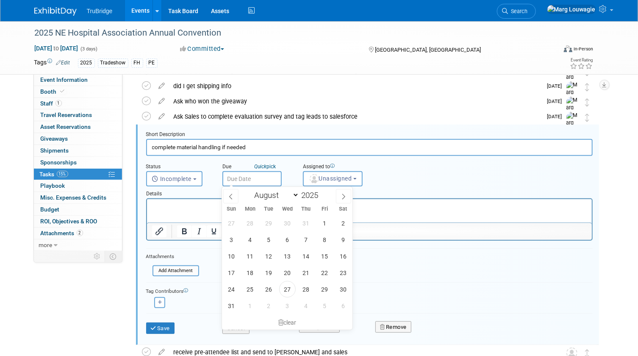
click at [263, 178] on input "text" at bounding box center [251, 178] width 59 height 15
click at [338, 194] on span at bounding box center [343, 196] width 15 height 14
select select "8"
click at [283, 288] on span "1" at bounding box center [287, 289] width 17 height 17
type input "Oct 1, 2025"
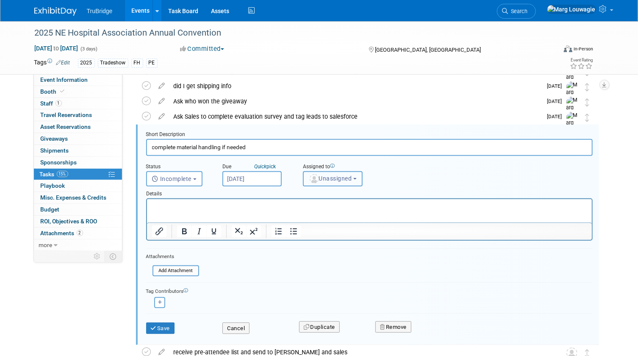
click at [338, 179] on span "Unassigned" at bounding box center [330, 178] width 43 height 7
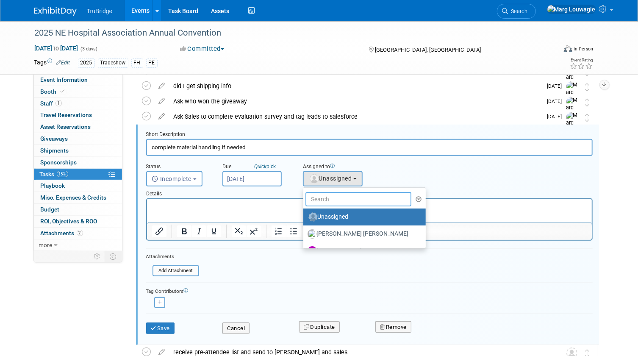
click at [335, 199] on input "text" at bounding box center [358, 199] width 106 height 14
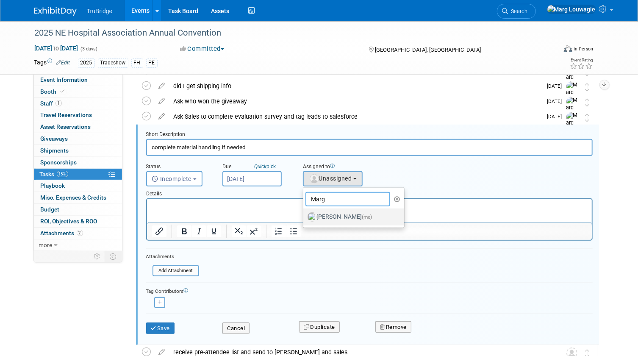
type input "Marg"
click at [339, 217] on label "Marg Louwagie (me)" at bounding box center [351, 217] width 89 height 14
click at [305, 217] on input "Marg Louwagie (me)" at bounding box center [302, 216] width 6 height 6
select select "0abee163-1570-438d-a0ea-e9129f2ffbd7"
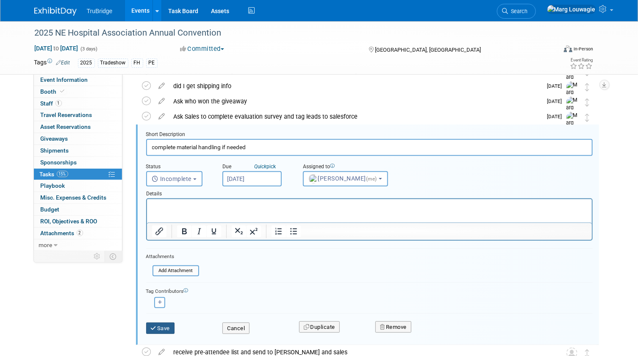
click at [163, 328] on button "Save" at bounding box center [160, 328] width 29 height 12
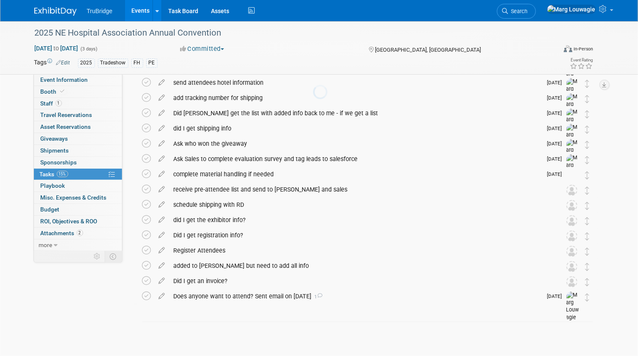
scroll to position [65, 0]
click at [163, 188] on icon at bounding box center [162, 188] width 15 height 11
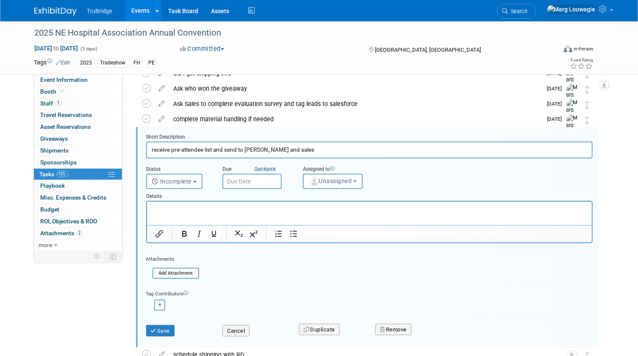
scroll to position [123, 0]
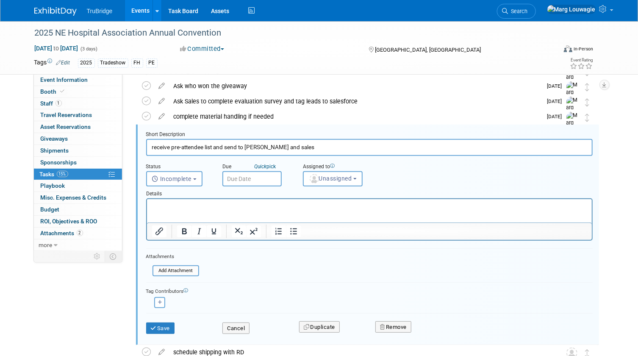
click at [249, 179] on input "text" at bounding box center [251, 178] width 59 height 15
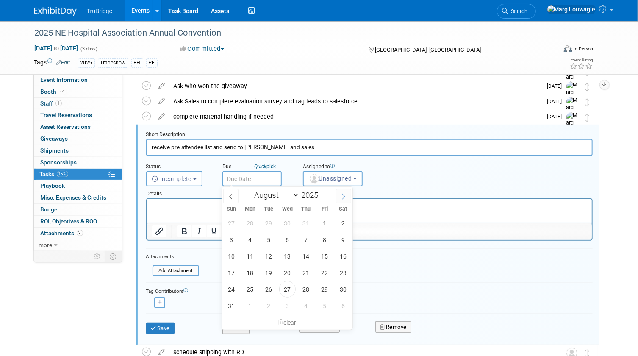
click at [346, 196] on icon at bounding box center [344, 197] width 6 height 6
select select "8"
click at [318, 270] on span "26" at bounding box center [324, 272] width 17 height 17
type input "Sep 26, 2025"
click at [318, 270] on form "Short Description receive pre-attendee list and send to DeAnna and sales Status…" at bounding box center [369, 236] width 459 height 211
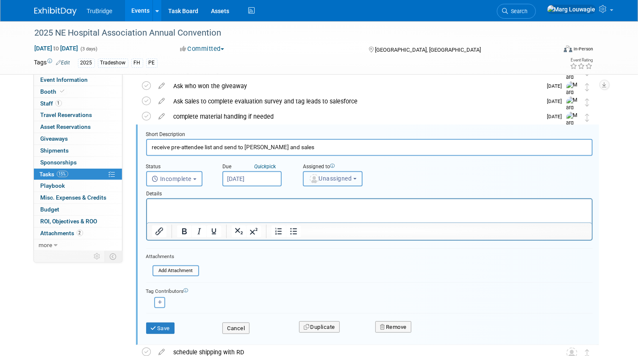
click at [334, 175] on span "Unassigned" at bounding box center [330, 178] width 43 height 7
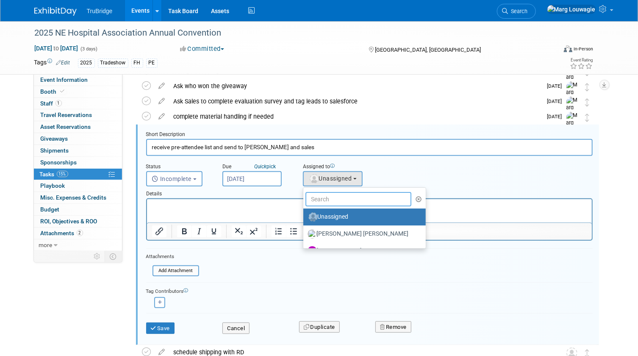
click at [334, 196] on input "text" at bounding box center [358, 199] width 106 height 14
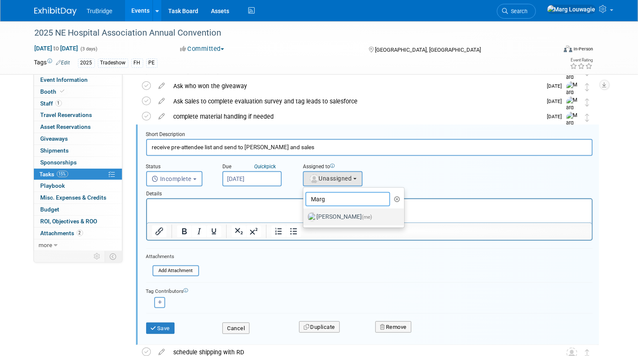
type input "Marg"
click at [337, 214] on label "Marg Louwagie (me)" at bounding box center [351, 217] width 89 height 14
click at [305, 214] on input "Marg Louwagie (me)" at bounding box center [302, 216] width 6 height 6
select select "0abee163-1570-438d-a0ea-e9129f2ffbd7"
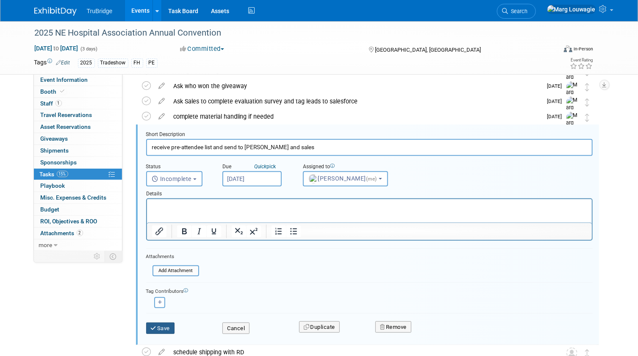
click at [163, 323] on button "Save" at bounding box center [160, 328] width 29 height 12
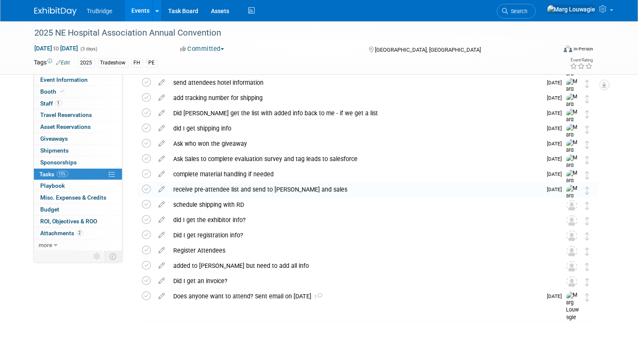
scroll to position [65, 0]
click at [161, 205] on icon at bounding box center [162, 203] width 15 height 11
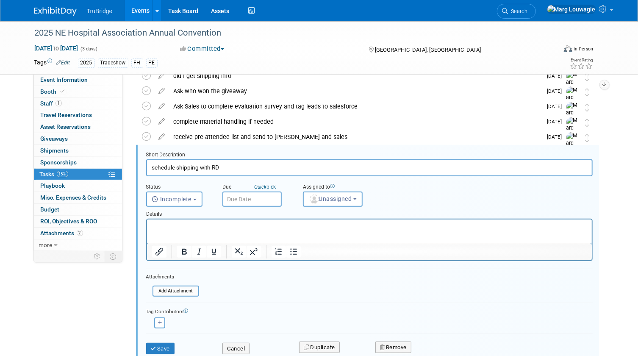
scroll to position [138, 0]
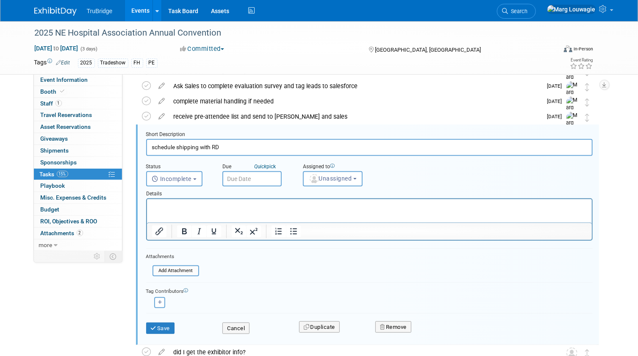
click at [246, 180] on input "text" at bounding box center [251, 178] width 59 height 15
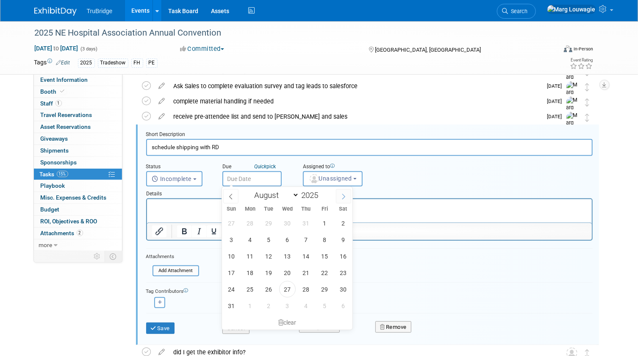
click at [339, 195] on span at bounding box center [343, 196] width 15 height 14
select select "8"
click at [250, 243] on span "8" at bounding box center [250, 239] width 17 height 17
type input "[DATE]"
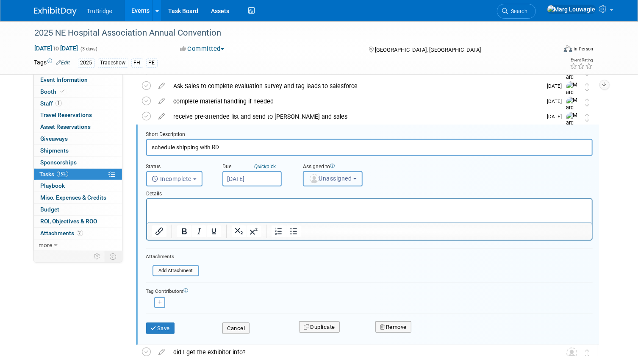
click at [337, 179] on span "Unassigned" at bounding box center [330, 178] width 43 height 7
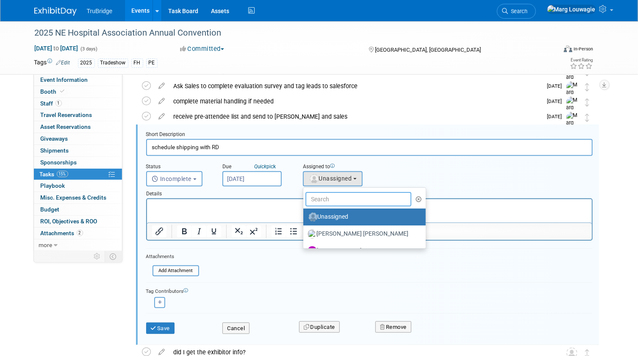
click at [335, 197] on input "text" at bounding box center [358, 199] width 106 height 14
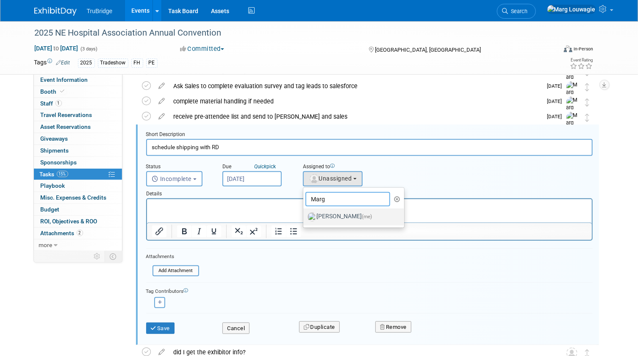
type input "Marg"
click at [339, 210] on label "Marg Louwagie (me)" at bounding box center [351, 217] width 89 height 14
click at [305, 213] on input "Marg Louwagie (me)" at bounding box center [302, 216] width 6 height 6
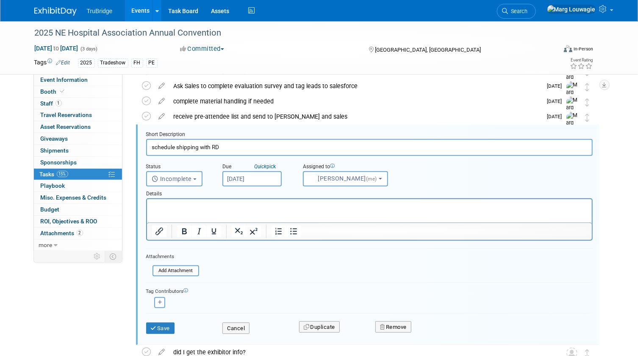
select select "0abee163-1570-438d-a0ea-e9129f2ffbd7"
click at [157, 326] on button "Save" at bounding box center [160, 328] width 29 height 12
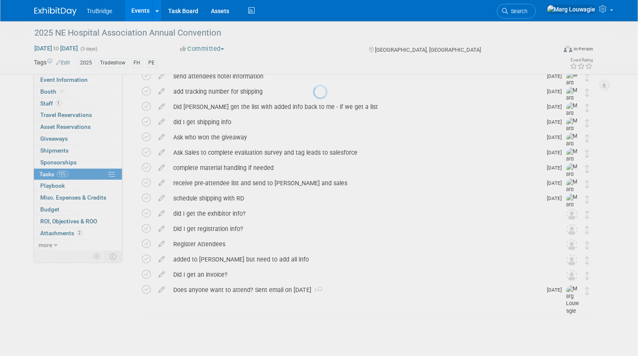
scroll to position [65, 0]
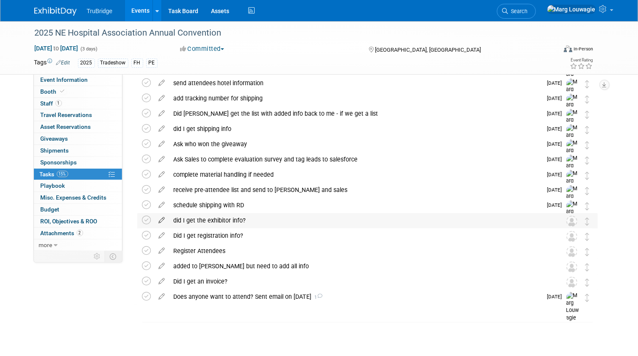
click at [163, 219] on icon at bounding box center [162, 218] width 15 height 11
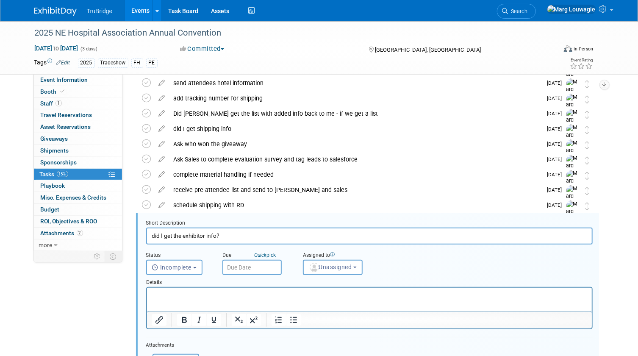
scroll to position [153, 0]
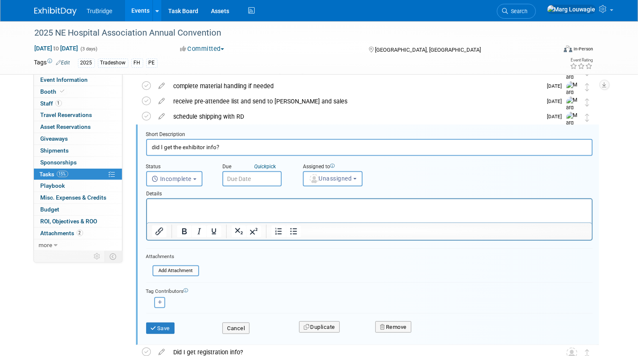
click at [251, 180] on input "text" at bounding box center [251, 178] width 59 height 15
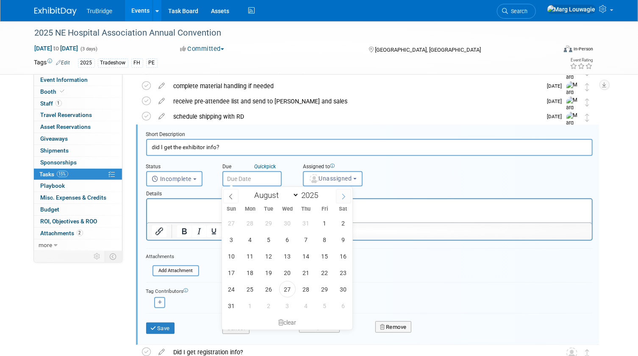
click at [339, 196] on span at bounding box center [343, 196] width 15 height 14
select select "8"
click at [248, 272] on span "22" at bounding box center [250, 272] width 17 height 17
type input "Sep 22, 2025"
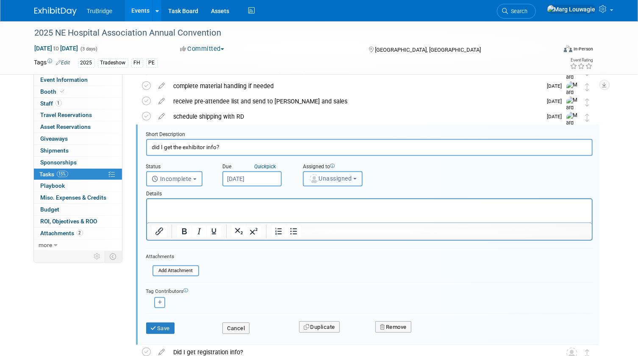
click at [321, 175] on span "Unassigned" at bounding box center [330, 178] width 43 height 7
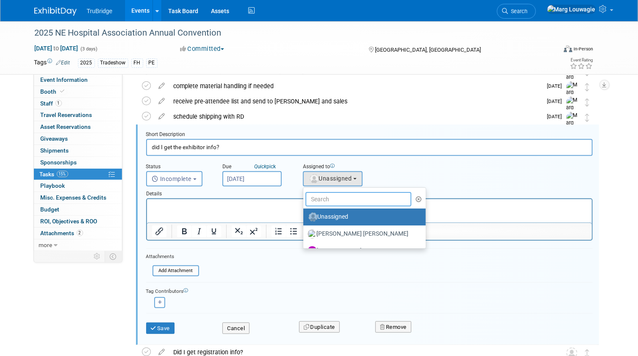
click at [326, 198] on input "text" at bounding box center [358, 199] width 106 height 14
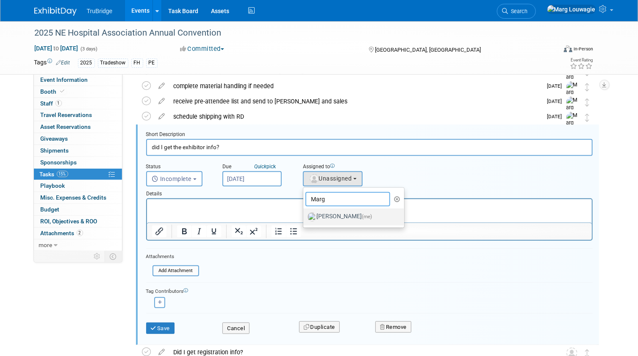
type input "Marg"
drag, startPoint x: 339, startPoint y: 218, endPoint x: 191, endPoint y: 21, distance: 247.1
click at [339, 218] on label "Marg Louwagie (me)" at bounding box center [351, 217] width 89 height 14
click at [305, 218] on input "Marg Louwagie (me)" at bounding box center [302, 216] width 6 height 6
select select "0abee163-1570-438d-a0ea-e9129f2ffbd7"
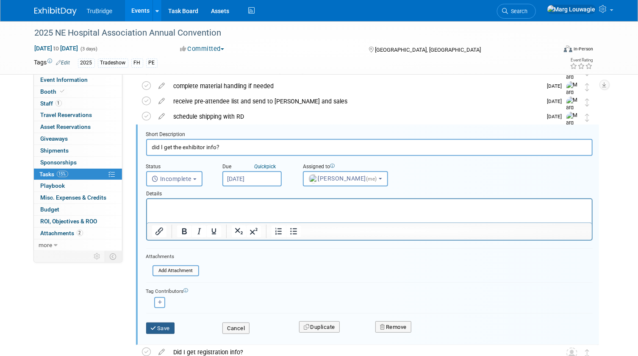
click at [161, 324] on button "Save" at bounding box center [160, 328] width 29 height 12
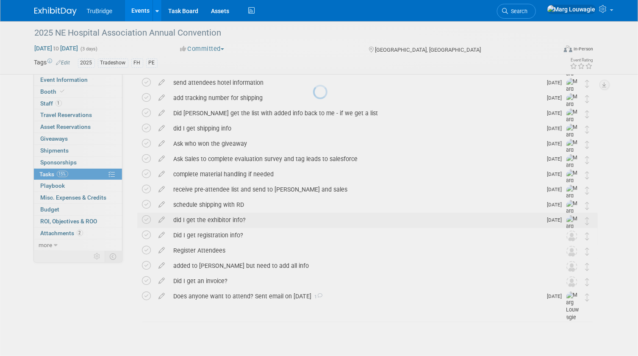
scroll to position [65, 0]
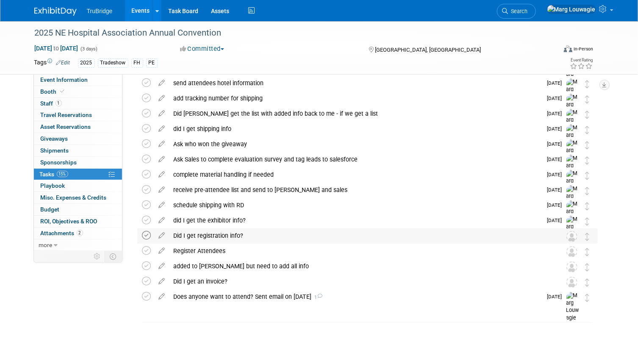
click at [150, 235] on icon at bounding box center [146, 235] width 9 height 9
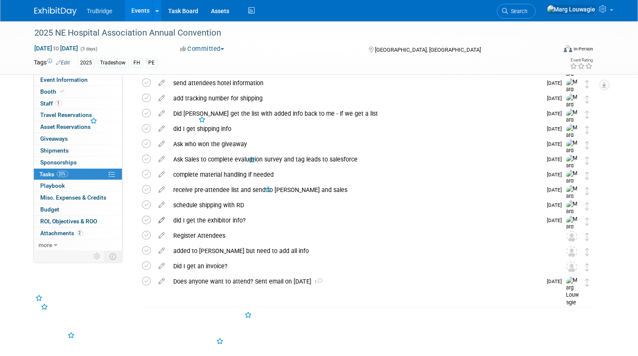
scroll to position [50, 0]
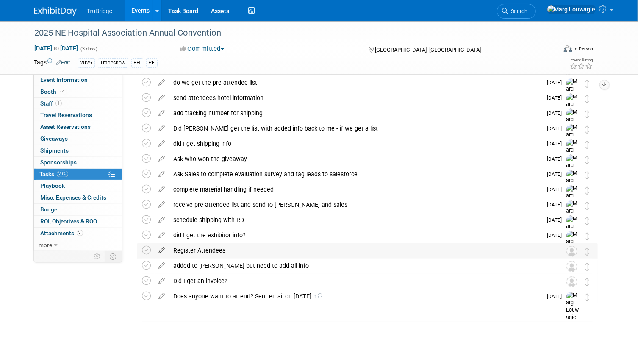
click at [163, 248] on icon at bounding box center [162, 248] width 15 height 11
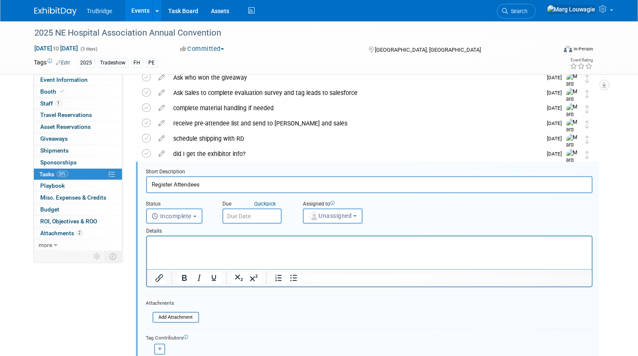
scroll to position [169, 0]
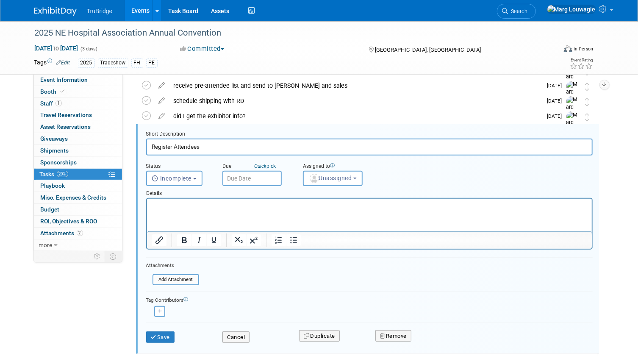
click at [247, 181] on input "text" at bounding box center [251, 178] width 59 height 15
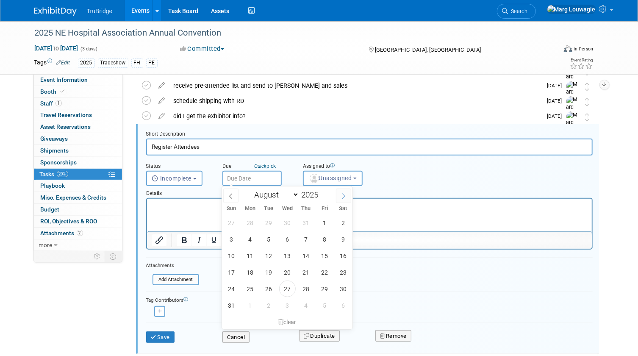
click at [345, 197] on icon at bounding box center [344, 196] width 6 height 6
select select "8"
click at [250, 243] on span "8" at bounding box center [250, 239] width 17 height 17
type input "[DATE]"
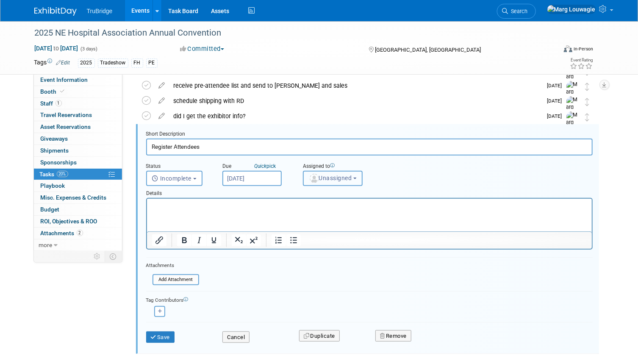
click at [313, 177] on img "button" at bounding box center [314, 178] width 9 height 9
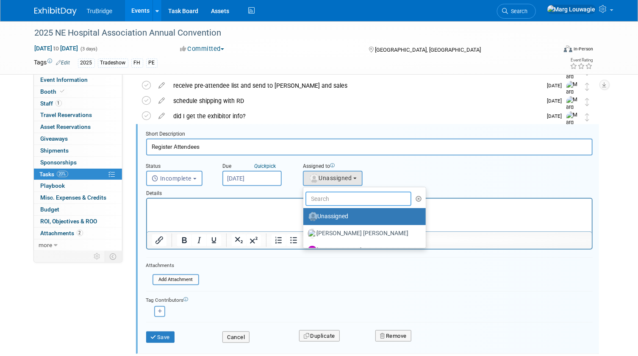
click at [328, 194] on input "text" at bounding box center [358, 198] width 106 height 14
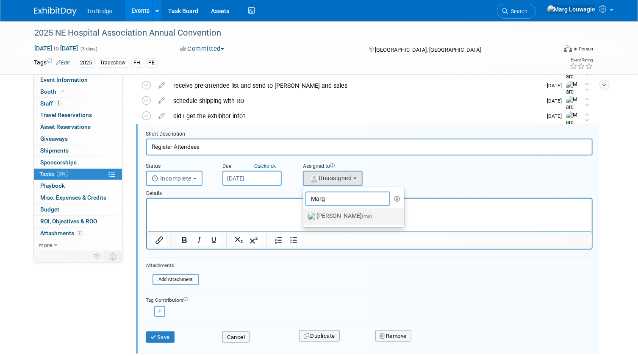
type input "Marg"
click at [339, 218] on label "Marg Louwagie (me)" at bounding box center [351, 217] width 89 height 14
click at [305, 218] on input "Marg Louwagie (me)" at bounding box center [302, 216] width 6 height 6
select select "0abee163-1570-438d-a0ea-e9129f2ffbd7"
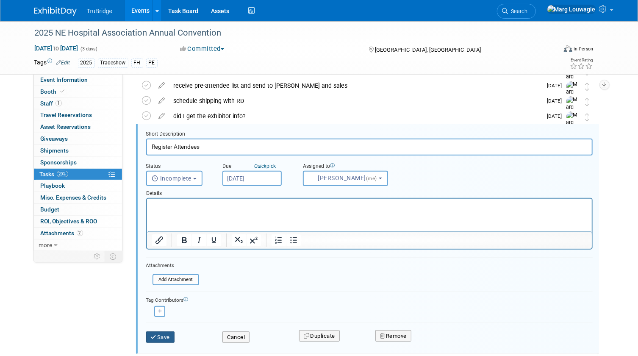
click at [169, 335] on button "Save" at bounding box center [160, 337] width 29 height 12
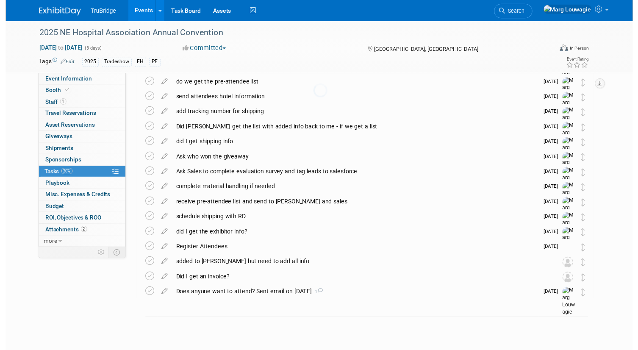
scroll to position [50, 0]
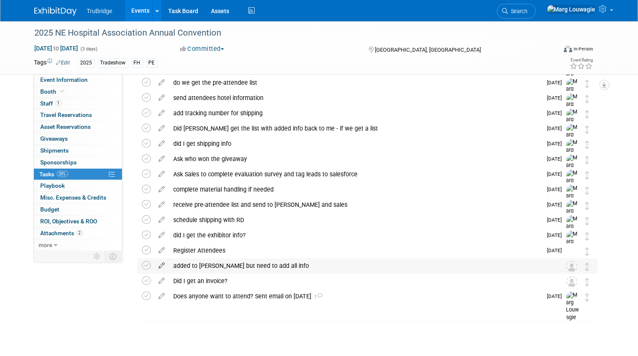
click at [162, 265] on icon at bounding box center [162, 263] width 15 height 11
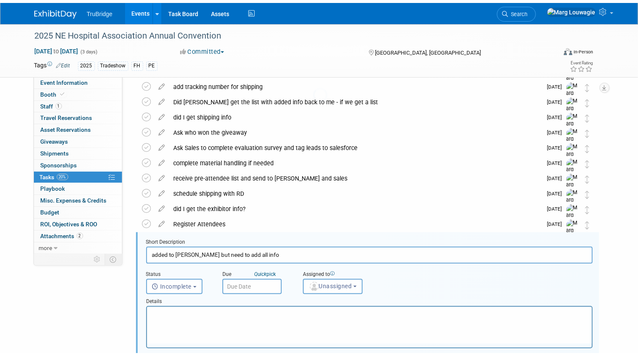
scroll to position [184, 0]
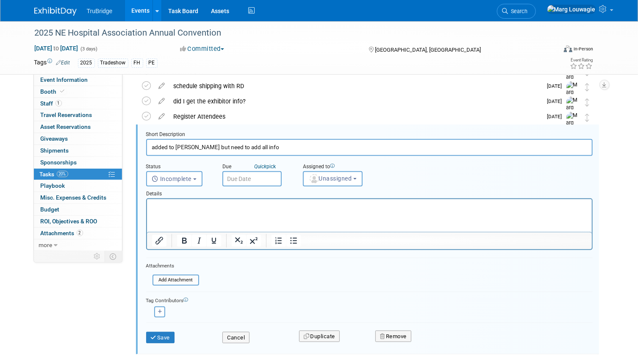
click at [245, 178] on input "text" at bounding box center [251, 178] width 59 height 15
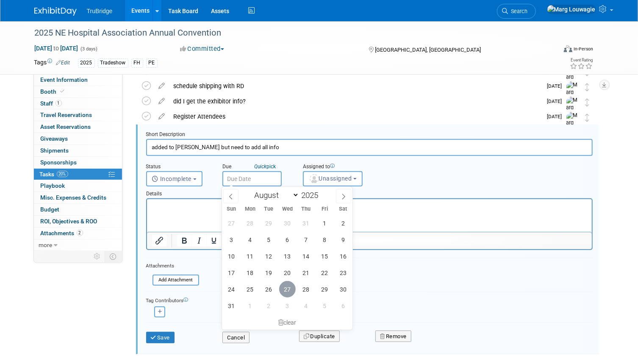
click at [289, 285] on span "27" at bounding box center [287, 289] width 17 height 17
type input "Aug 27, 2025"
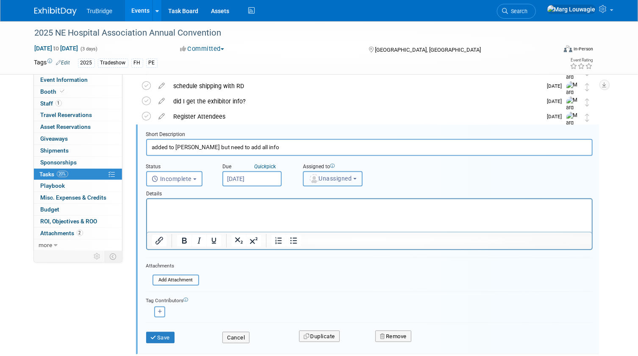
click at [344, 179] on span "Unassigned" at bounding box center [330, 178] width 43 height 7
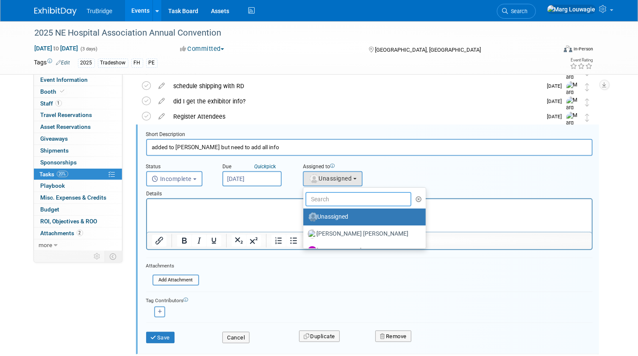
click at [337, 199] on input "text" at bounding box center [358, 199] width 106 height 14
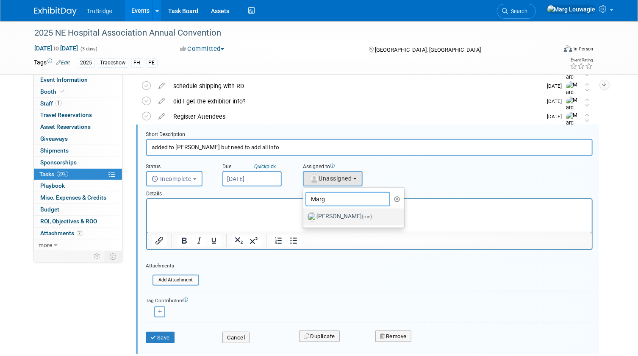
type input "Marg"
click at [338, 216] on label "Marg Louwagie (me)" at bounding box center [351, 217] width 89 height 14
click at [305, 216] on input "Marg Louwagie (me)" at bounding box center [302, 216] width 6 height 6
select select "0abee163-1570-438d-a0ea-e9129f2ffbd7"
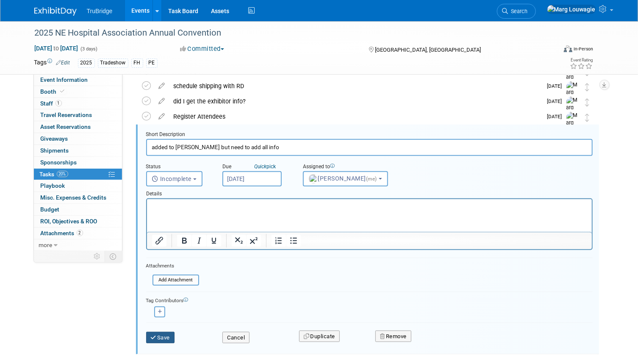
click at [166, 333] on button "Save" at bounding box center [160, 338] width 29 height 12
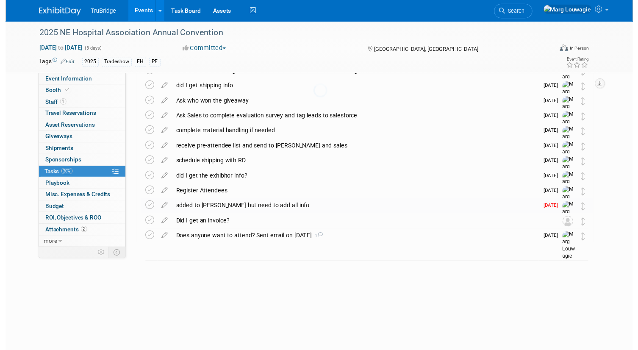
scroll to position [50, 0]
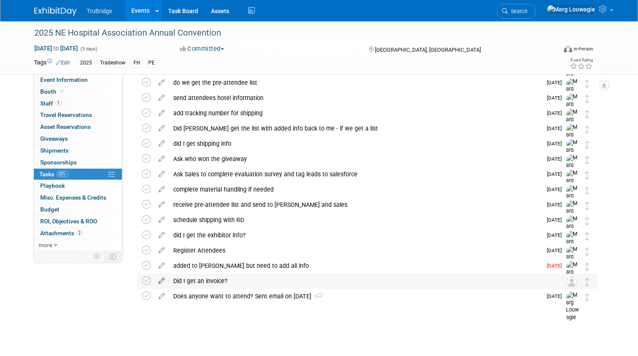
click at [164, 280] on icon at bounding box center [162, 279] width 15 height 11
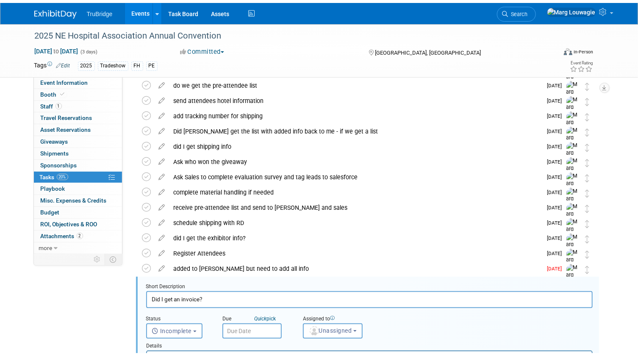
scroll to position [199, 0]
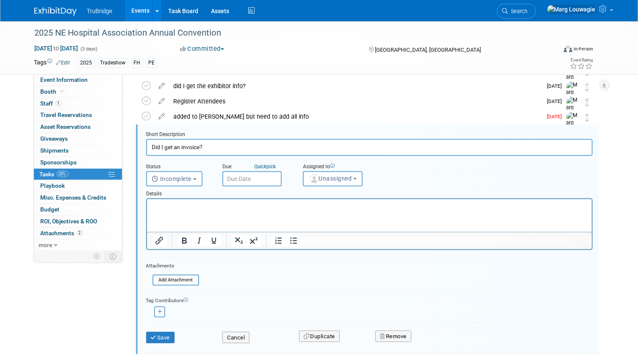
click at [253, 180] on input "text" at bounding box center [251, 178] width 59 height 15
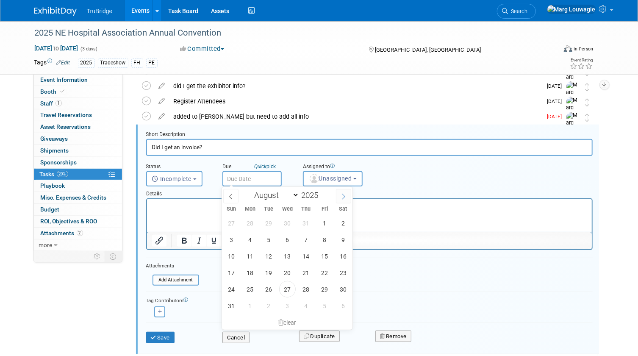
click at [341, 196] on icon at bounding box center [344, 197] width 6 height 6
select select "8"
click at [325, 236] on span "12" at bounding box center [324, 239] width 17 height 17
type input "Sep 12, 2025"
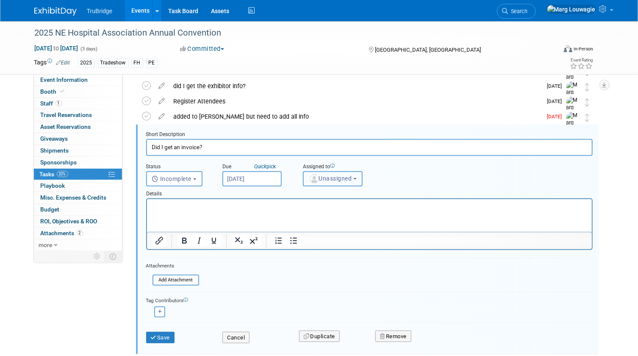
click at [338, 181] on span "Unassigned" at bounding box center [330, 178] width 43 height 7
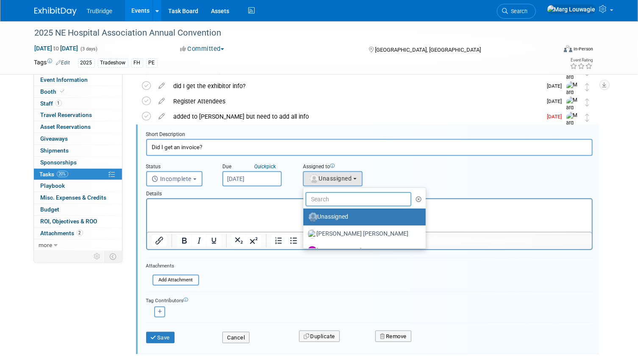
click at [340, 199] on input "text" at bounding box center [358, 199] width 106 height 14
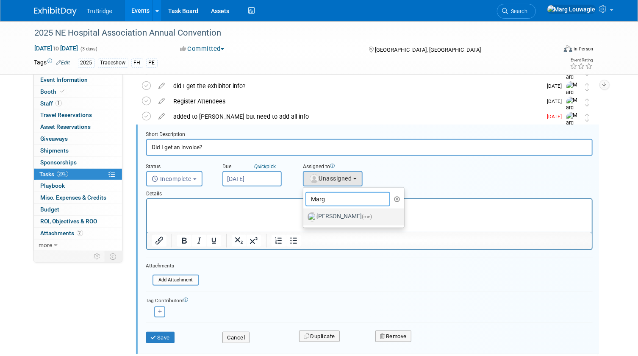
type input "Marg"
click at [337, 213] on label "Marg Louwagie (me)" at bounding box center [351, 217] width 89 height 14
click at [305, 213] on input "Marg Louwagie (me)" at bounding box center [302, 216] width 6 height 6
select select "0abee163-1570-438d-a0ea-e9129f2ffbd7"
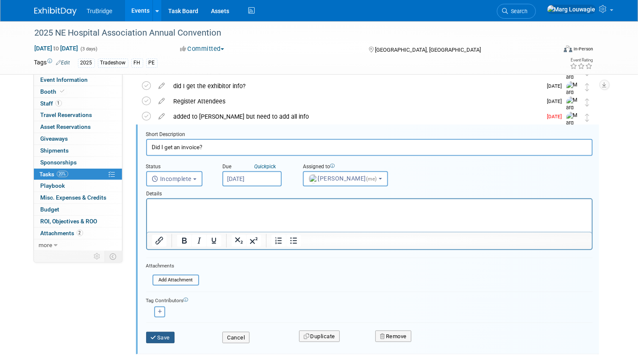
click at [163, 338] on button "Save" at bounding box center [160, 338] width 29 height 12
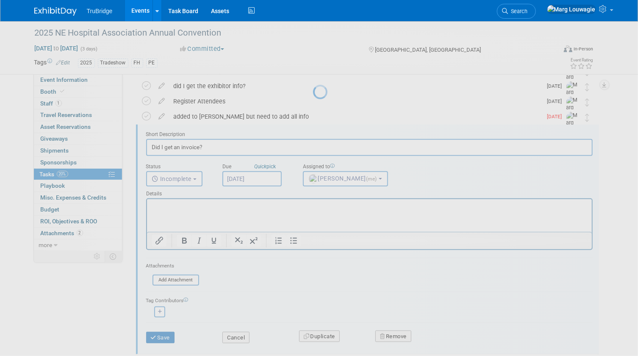
scroll to position [50, 0]
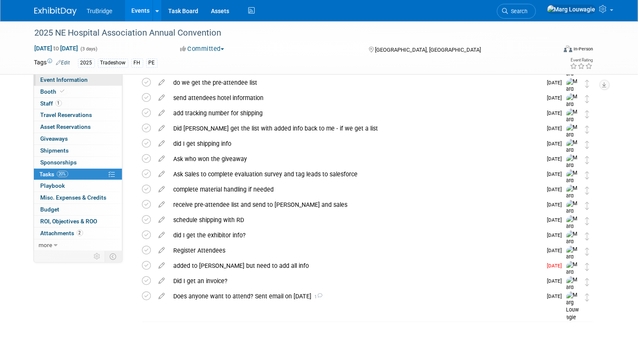
click at [88, 78] on link "Event Information" at bounding box center [78, 79] width 88 height 11
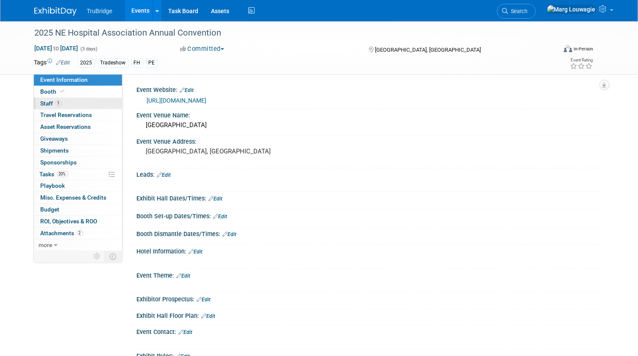
click at [78, 102] on link "1 Staff 1" at bounding box center [78, 103] width 88 height 11
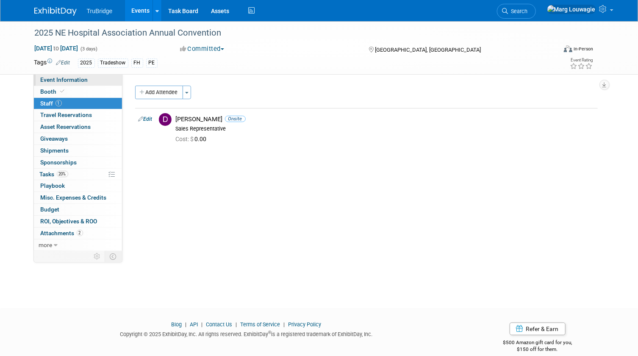
click at [89, 81] on link "Event Information" at bounding box center [78, 79] width 88 height 11
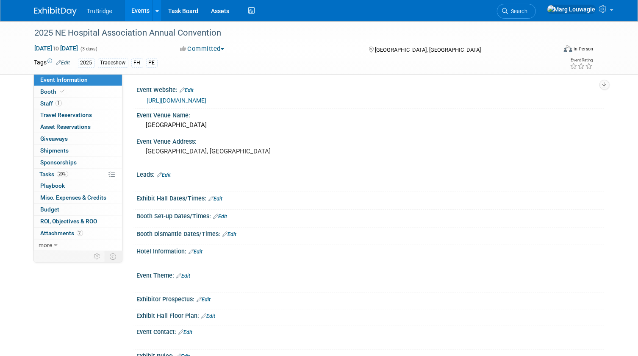
click at [207, 99] on link "https://www.nebraskahospitals.org/education/events/nha_annual_convention.html" at bounding box center [177, 100] width 60 height 7
click at [189, 91] on link "Edit" at bounding box center [187, 90] width 14 height 6
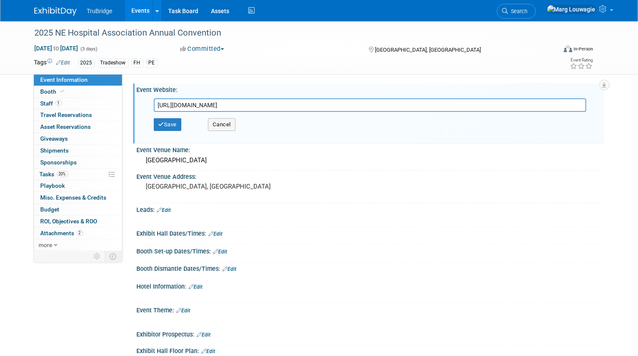
click at [200, 105] on input "https://www.nebraskahospitals.org/education/events/nha_annual_convention.html" at bounding box center [370, 105] width 433 height 14
type input "[URL][DOMAIN_NAME]"
click at [174, 125] on button "Save" at bounding box center [168, 124] width 28 height 13
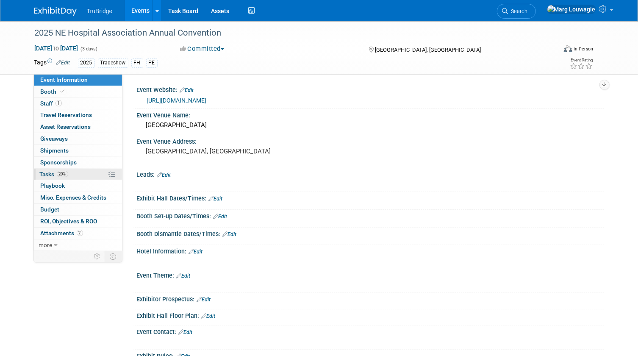
drag, startPoint x: 50, startPoint y: 172, endPoint x: 55, endPoint y: 172, distance: 5.2
click at [50, 172] on span "Tasks 20%" at bounding box center [54, 174] width 28 height 7
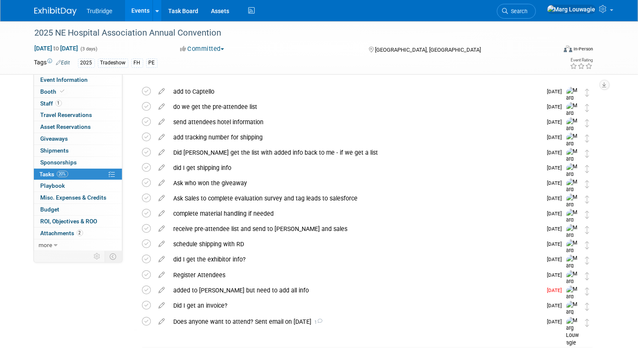
scroll to position [51, 0]
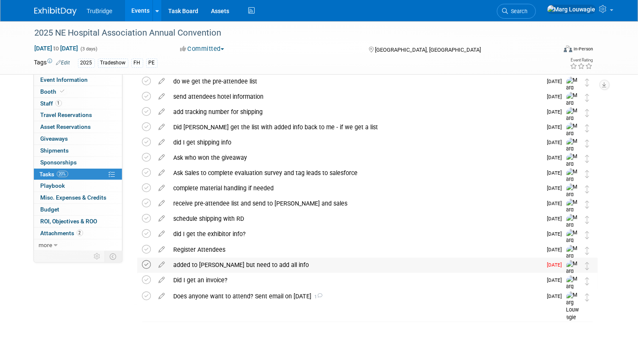
click at [147, 263] on icon at bounding box center [146, 264] width 9 height 9
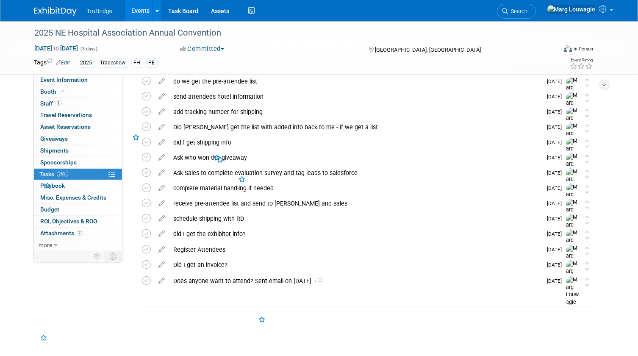
scroll to position [36, 0]
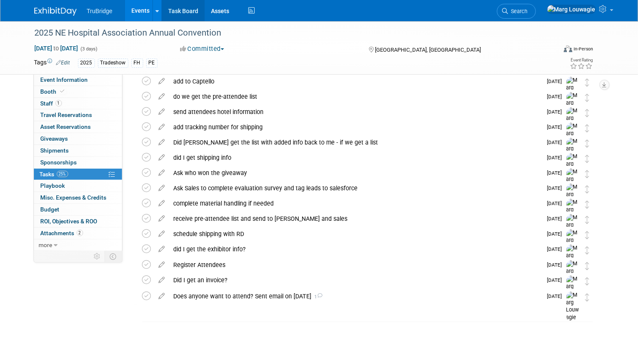
click at [190, 12] on link "Task Board" at bounding box center [183, 10] width 43 height 21
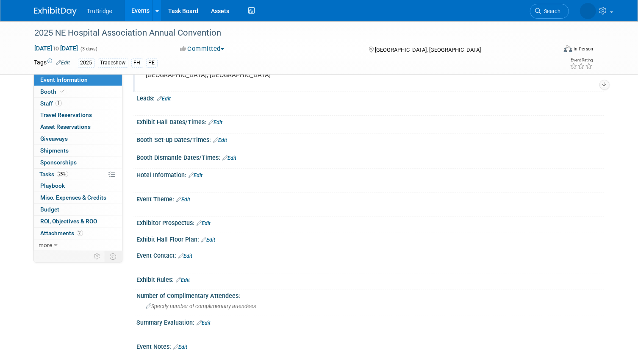
scroll to position [77, 0]
click at [203, 174] on link "Edit" at bounding box center [196, 175] width 14 height 6
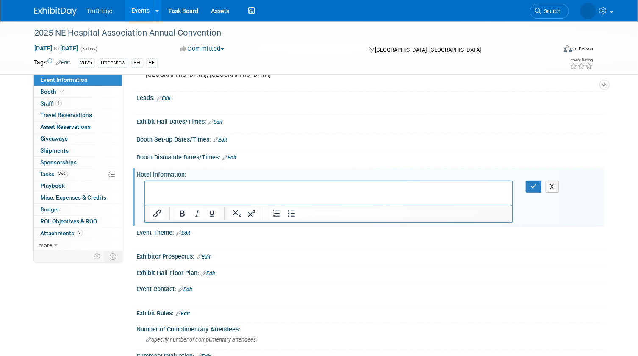
scroll to position [0, 0]
click at [158, 185] on p "Rich Text Area. Press ALT-0 for help." at bounding box center [329, 188] width 358 height 8
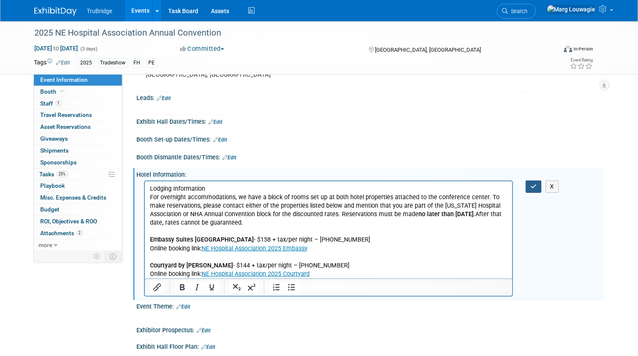
click at [532, 186] on icon "button" at bounding box center [533, 186] width 6 height 6
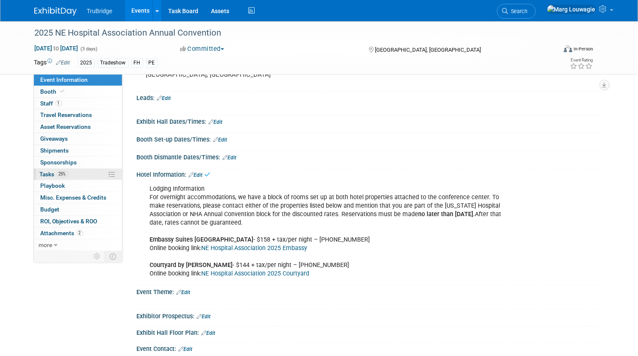
click at [46, 173] on span "Tasks 25%" at bounding box center [54, 174] width 28 height 7
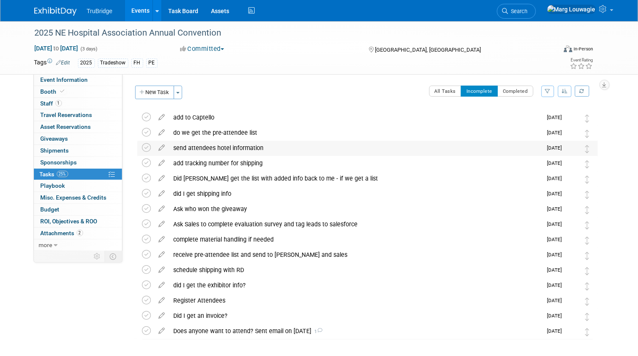
click at [243, 147] on div "send attendees hotel information" at bounding box center [355, 148] width 373 height 14
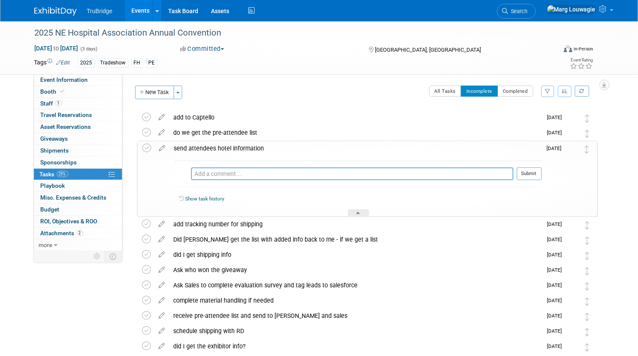
click at [260, 172] on textarea at bounding box center [352, 173] width 322 height 13
click at [161, 147] on icon at bounding box center [162, 146] width 15 height 11
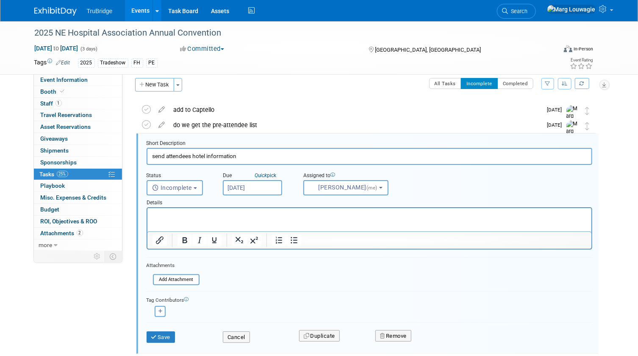
scroll to position [17, 0]
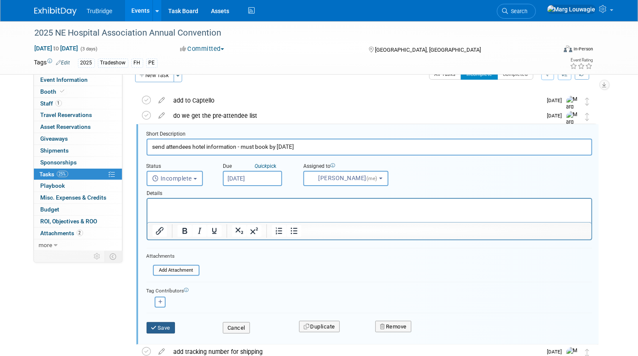
type input "send attendees hotel information - must book by [DATE]"
click at [165, 326] on button "Save" at bounding box center [161, 328] width 29 height 12
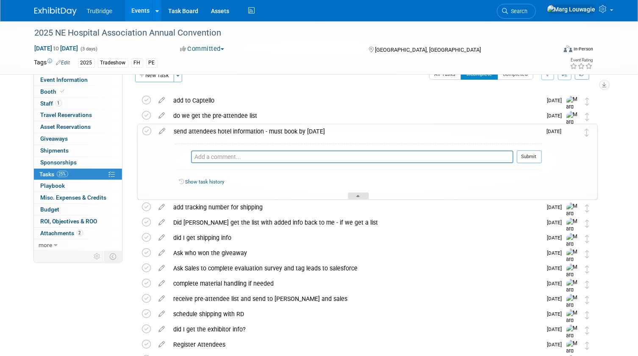
click at [364, 195] on div at bounding box center [358, 195] width 21 height 7
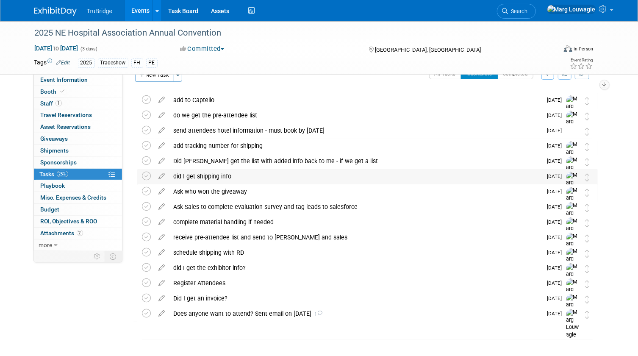
scroll to position [34, 0]
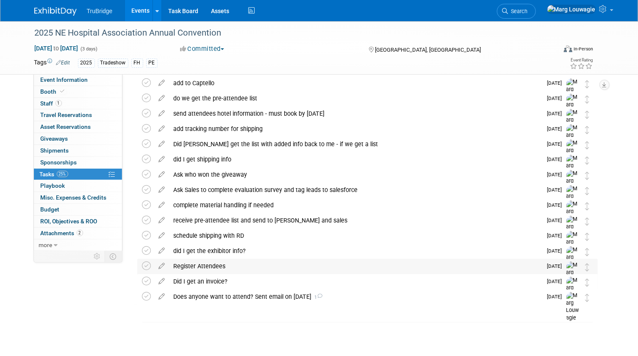
drag, startPoint x: 598, startPoint y: 224, endPoint x: 526, endPoint y: 272, distance: 87.2
click at [526, 272] on div "Register Attendees" at bounding box center [355, 266] width 373 height 14
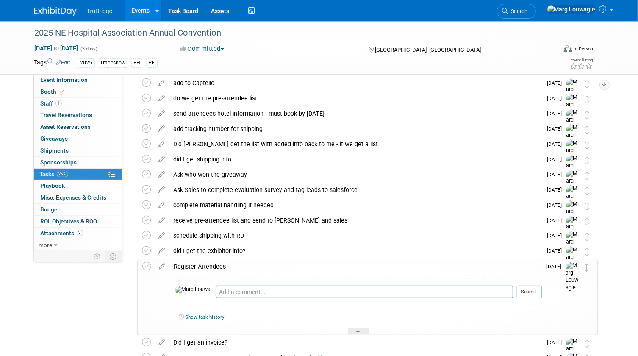
click at [612, 51] on div "2025 NE Hospital Association Annual Convention [DATE] to [DATE] (3 days) [DATE]…" at bounding box center [319, 47] width 638 height 53
click at [365, 330] on div at bounding box center [358, 330] width 21 height 7
